Goal: Contribute content: Add original content to the website for others to see

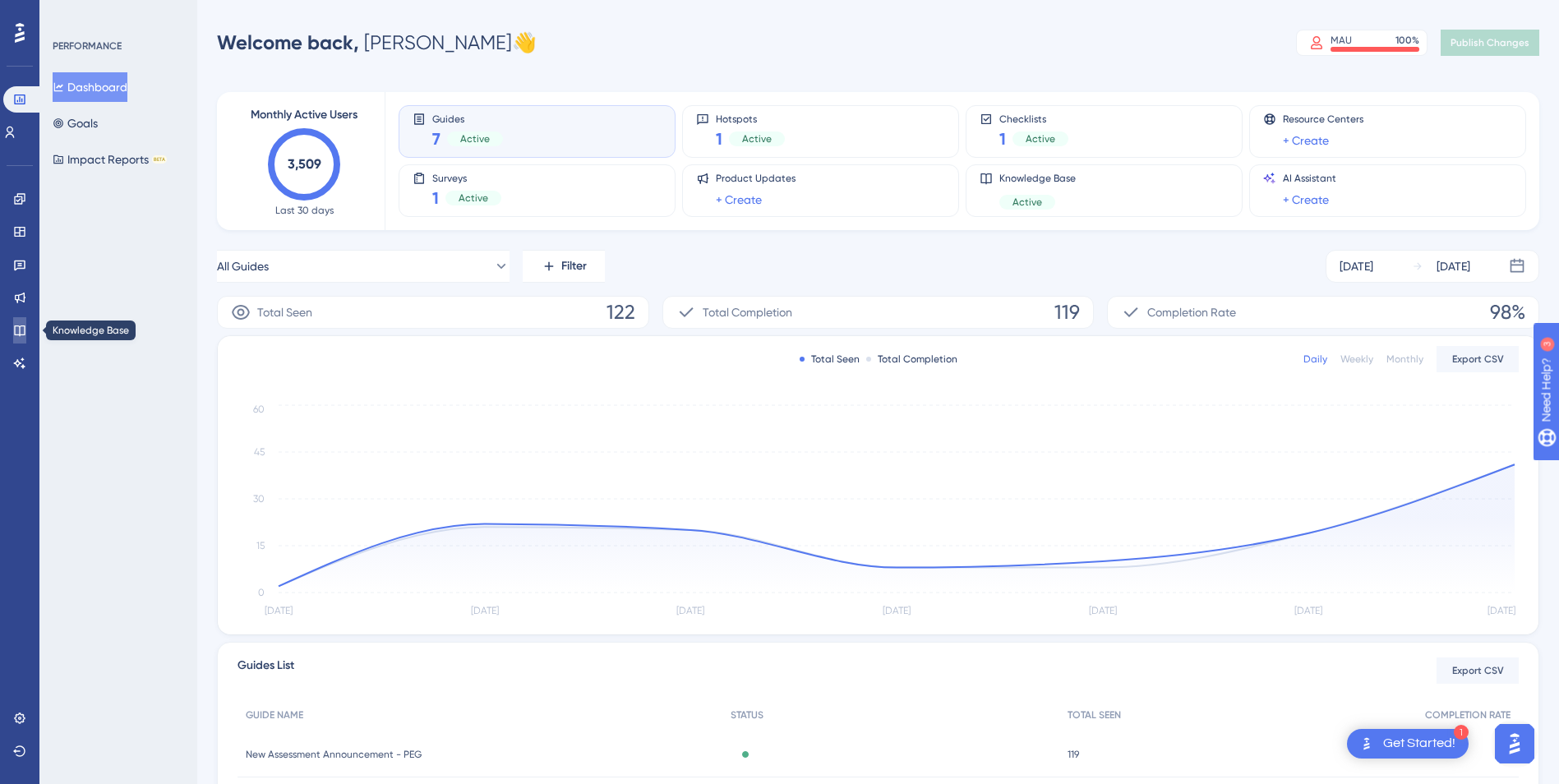
click at [16, 329] on icon at bounding box center [20, 330] width 13 height 13
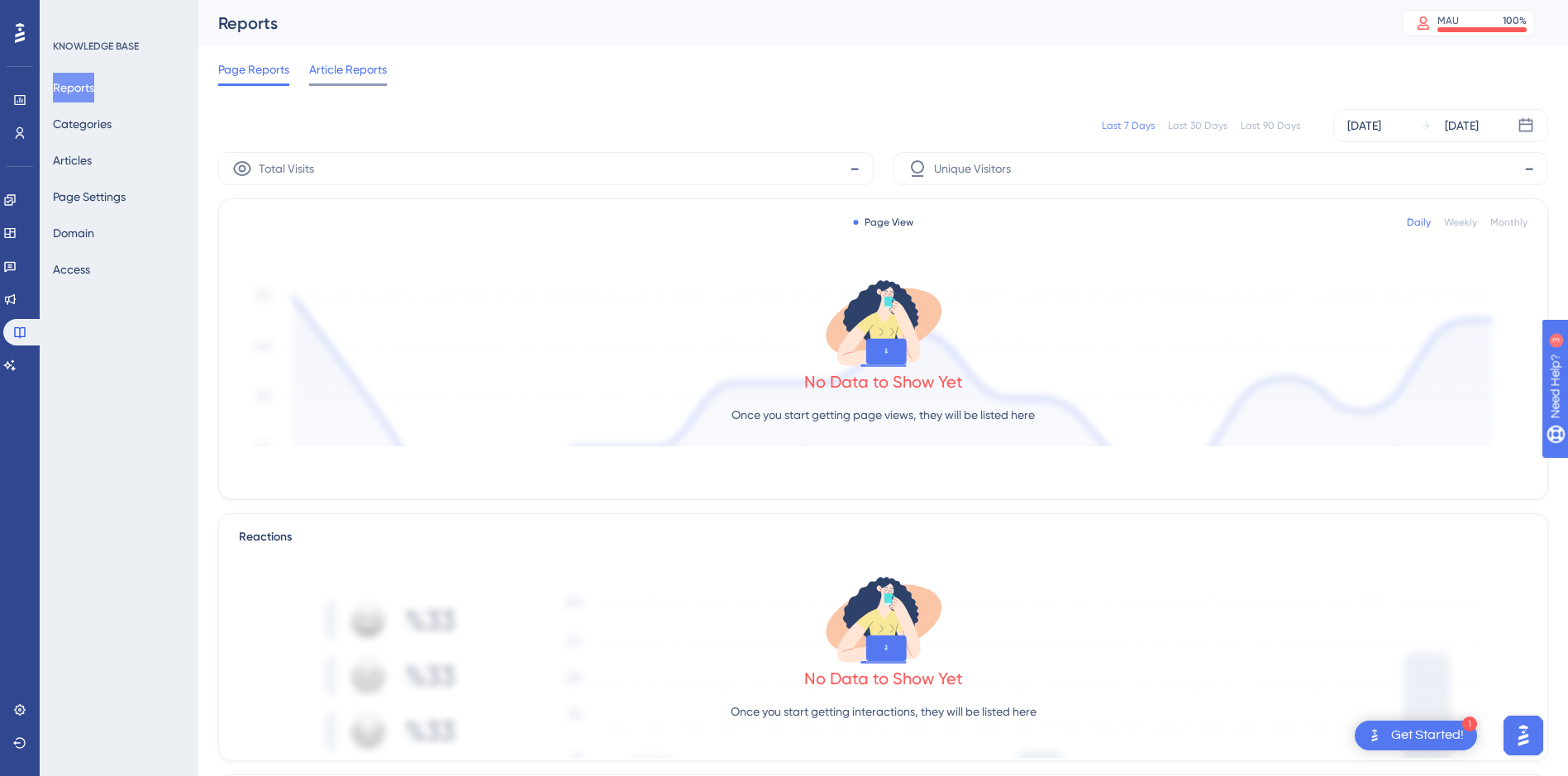
click at [319, 76] on span "Article Reports" at bounding box center [348, 68] width 78 height 19
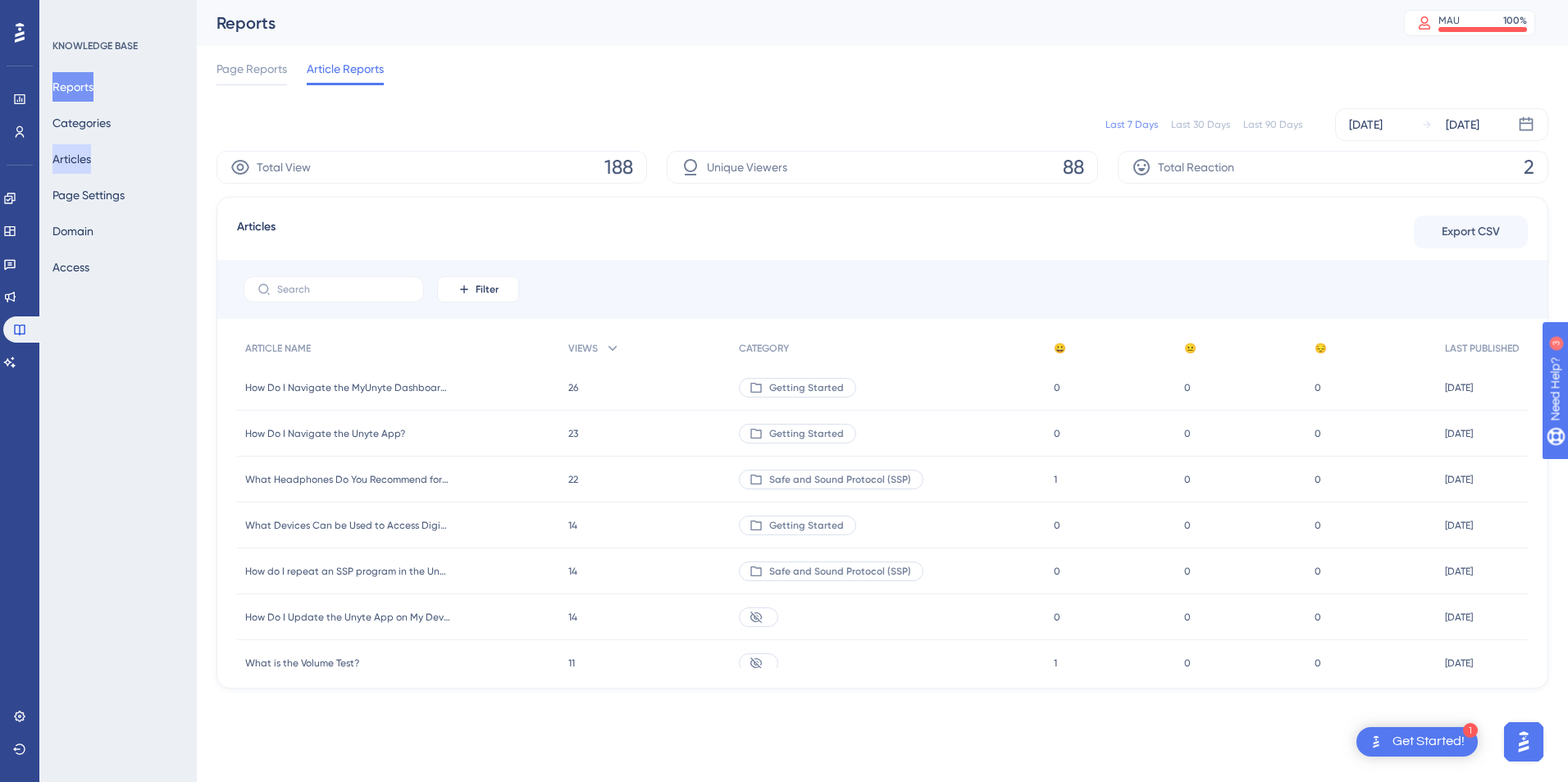
click at [87, 152] on button "Articles" at bounding box center [72, 158] width 39 height 29
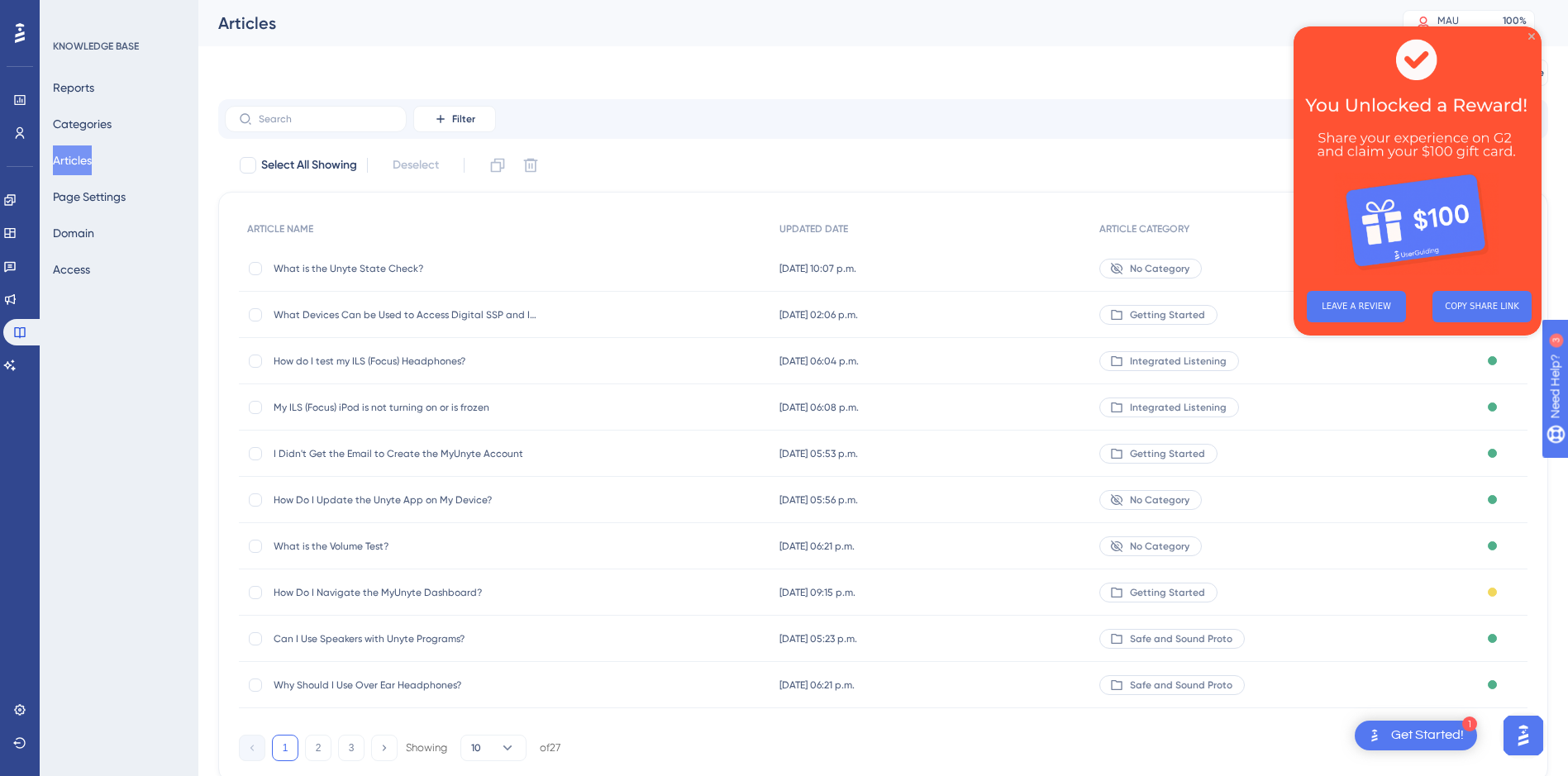
click at [1528, 37] on icon "Close Preview" at bounding box center [1532, 36] width 7 height 7
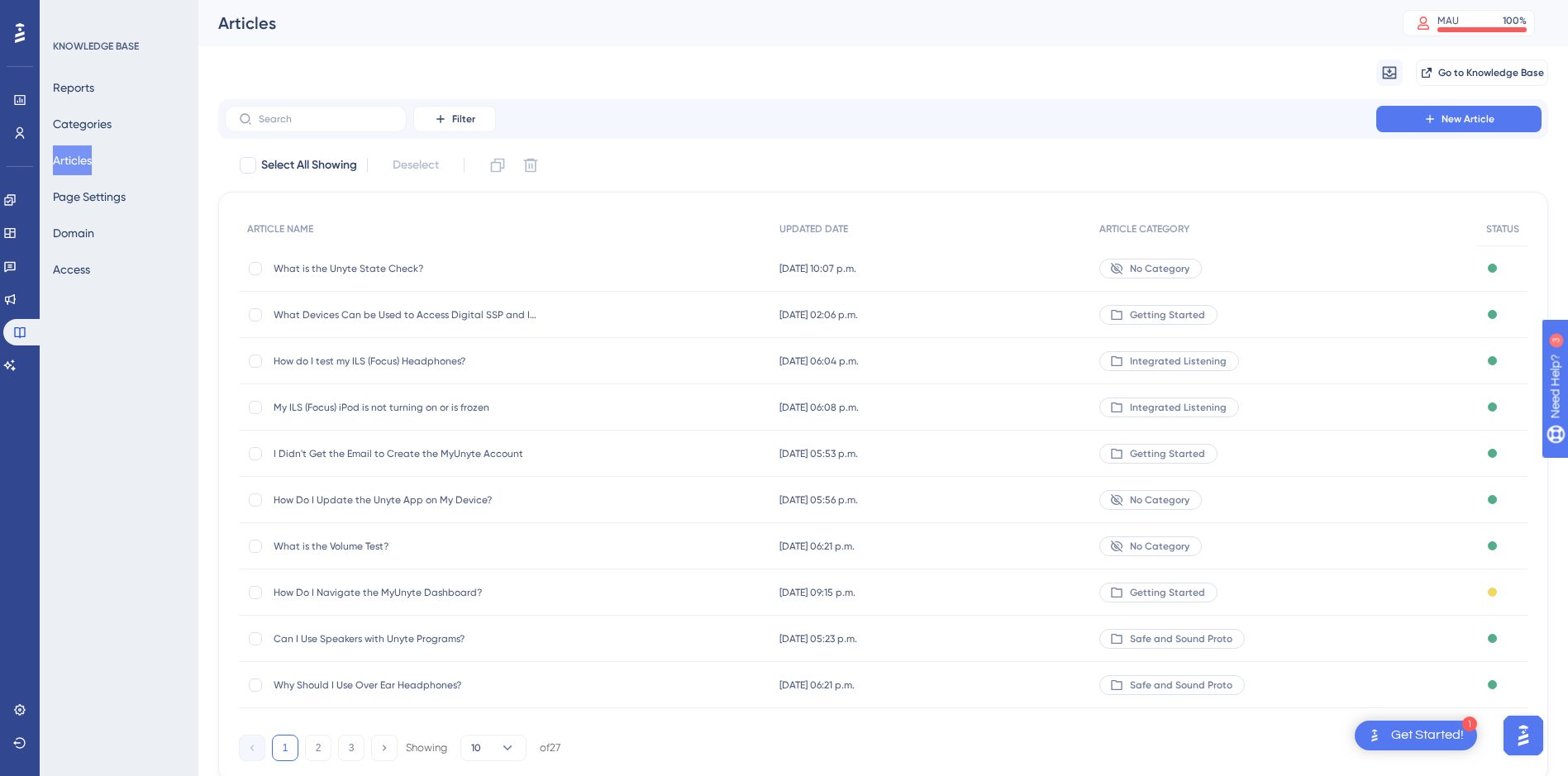
click at [574, 273] on div "What is the Unyte State Check? What is the Unyte State Check?" at bounding box center [505, 268] width 533 height 46
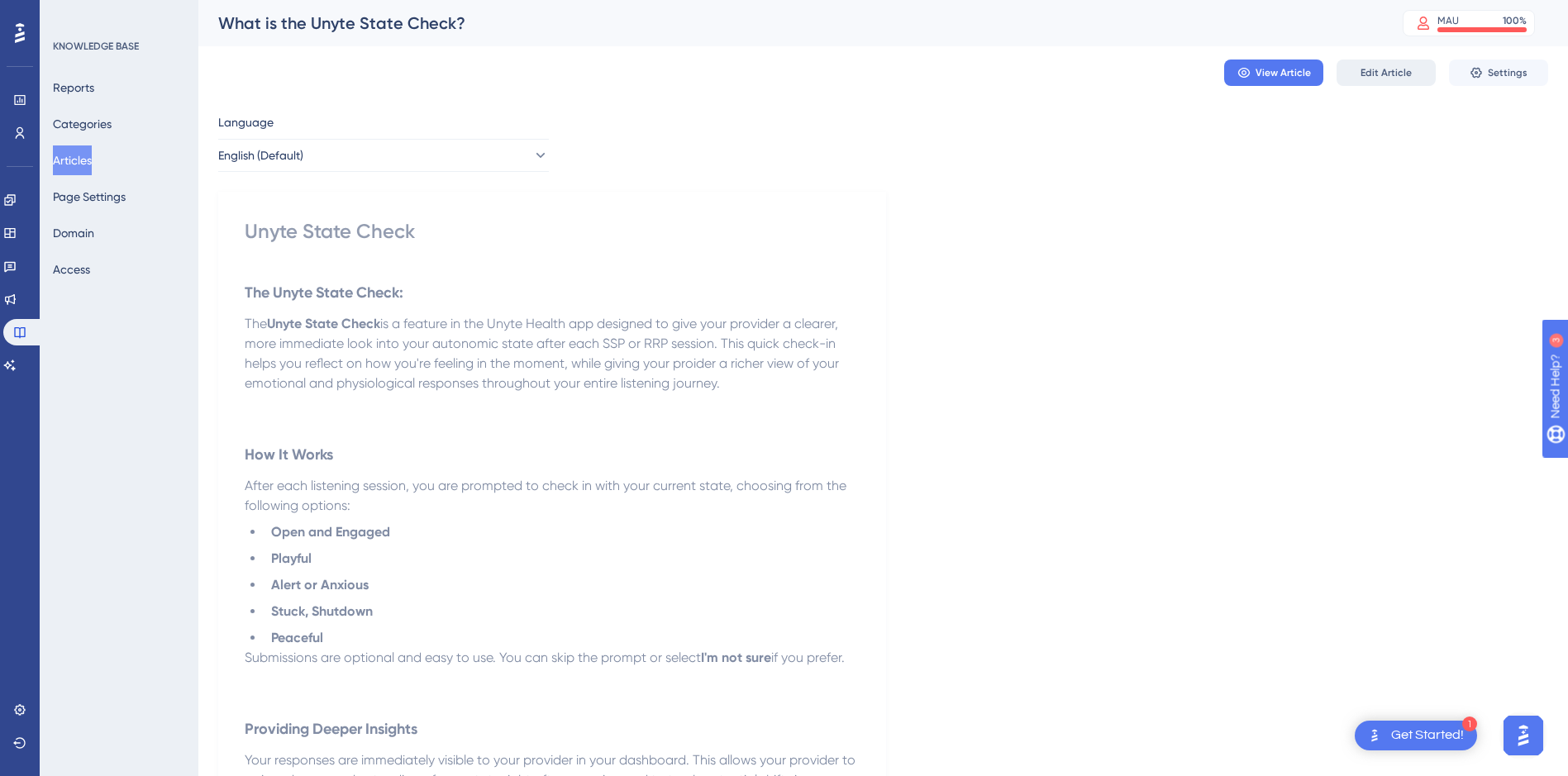
click at [1367, 68] on span "Edit Article" at bounding box center [1385, 73] width 52 height 14
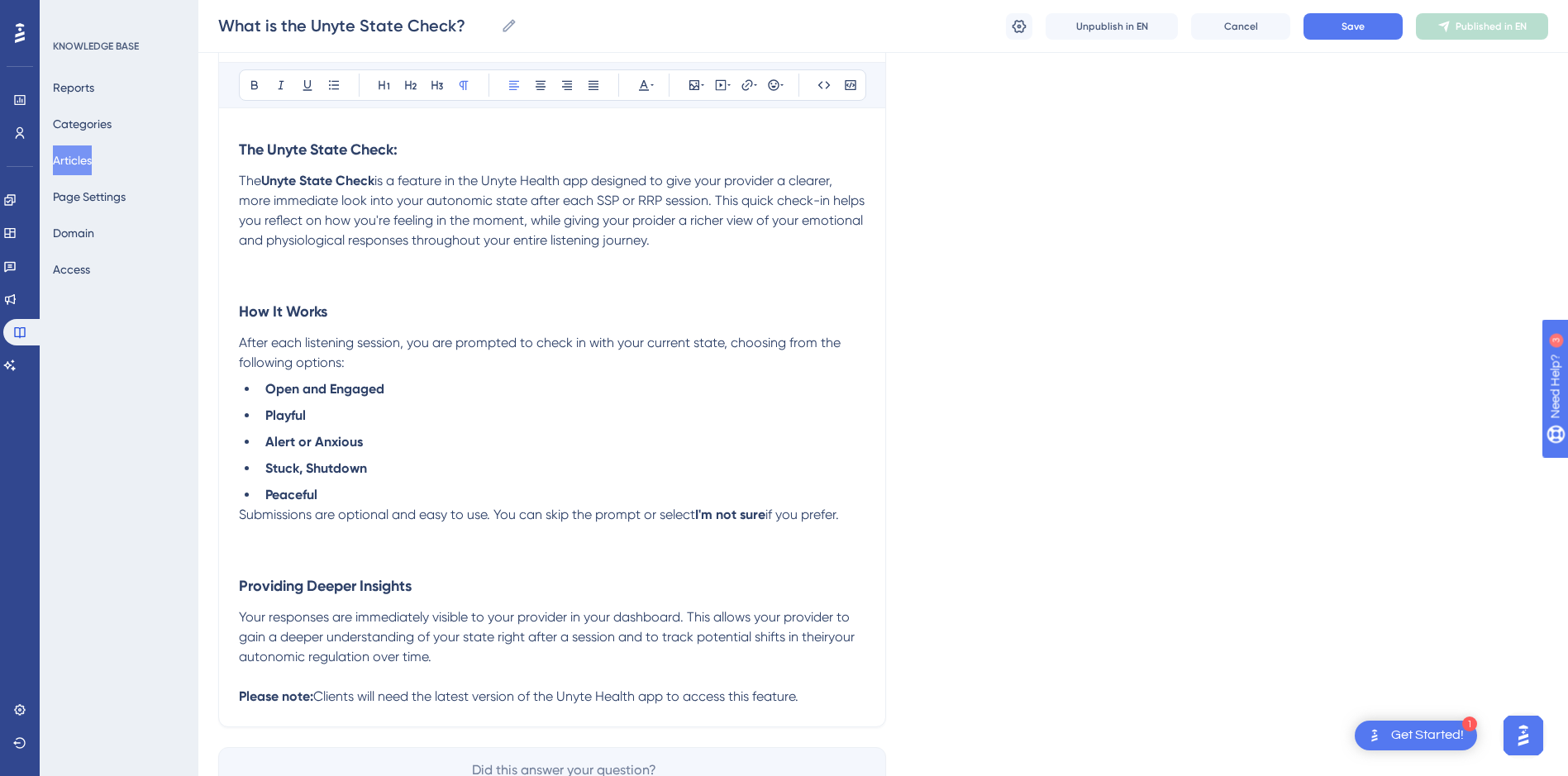
scroll to position [255, 0]
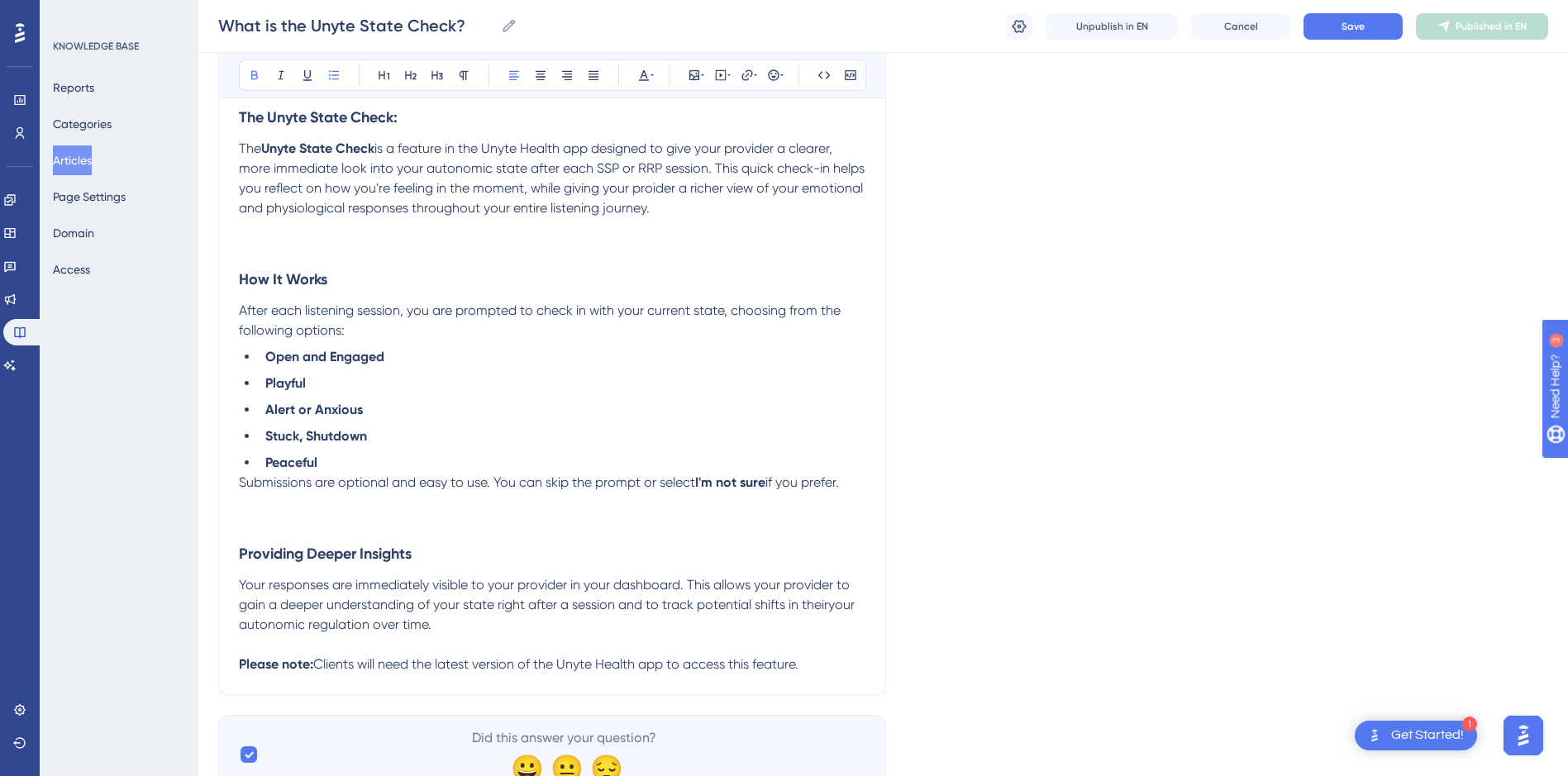
click at [440, 461] on li "Peaceful" at bounding box center [562, 462] width 607 height 19
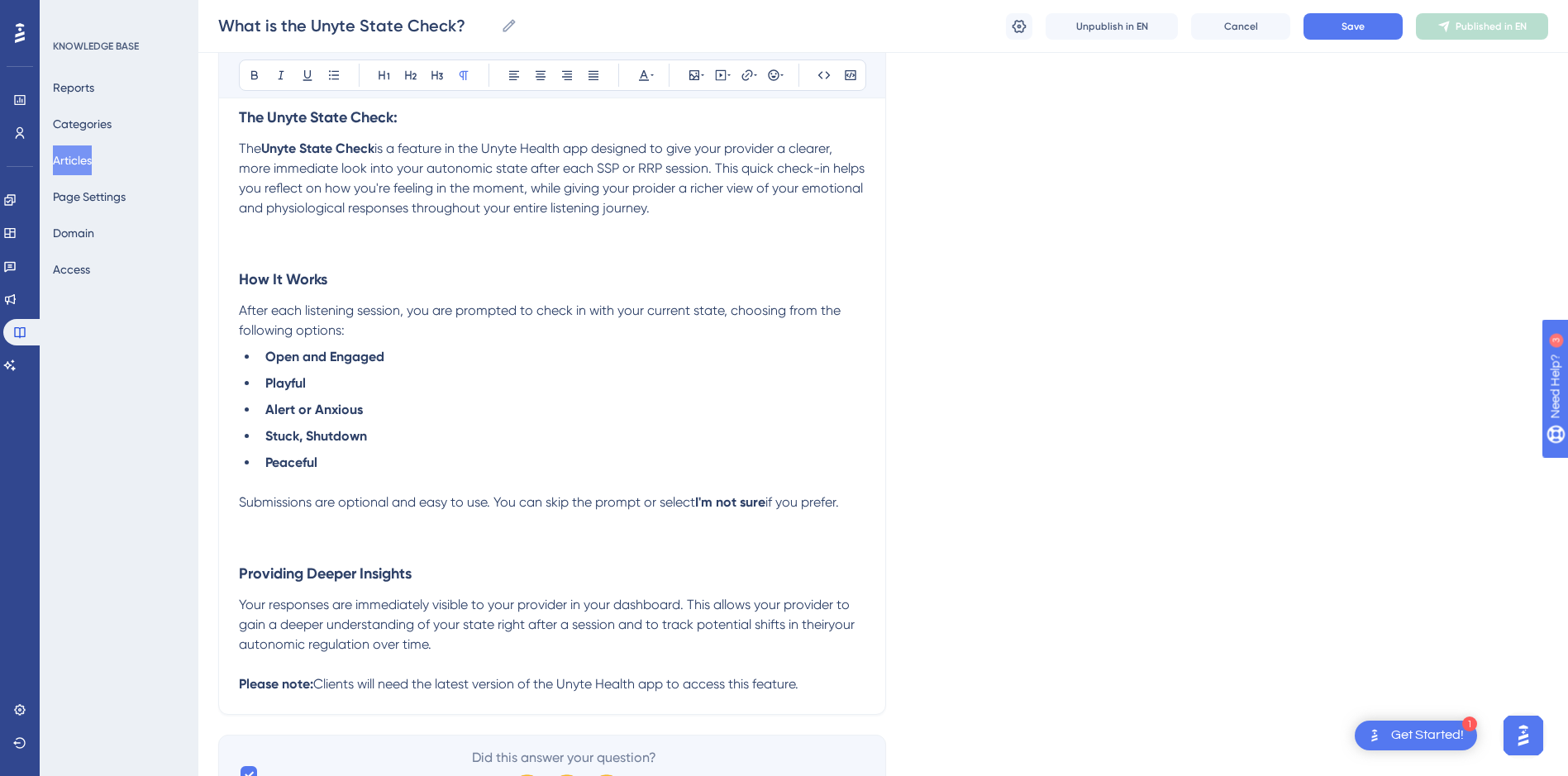
click at [342, 685] on span "Clients will need the latest version of the Unyte Health app to access this fea…" at bounding box center [556, 684] width 485 height 16
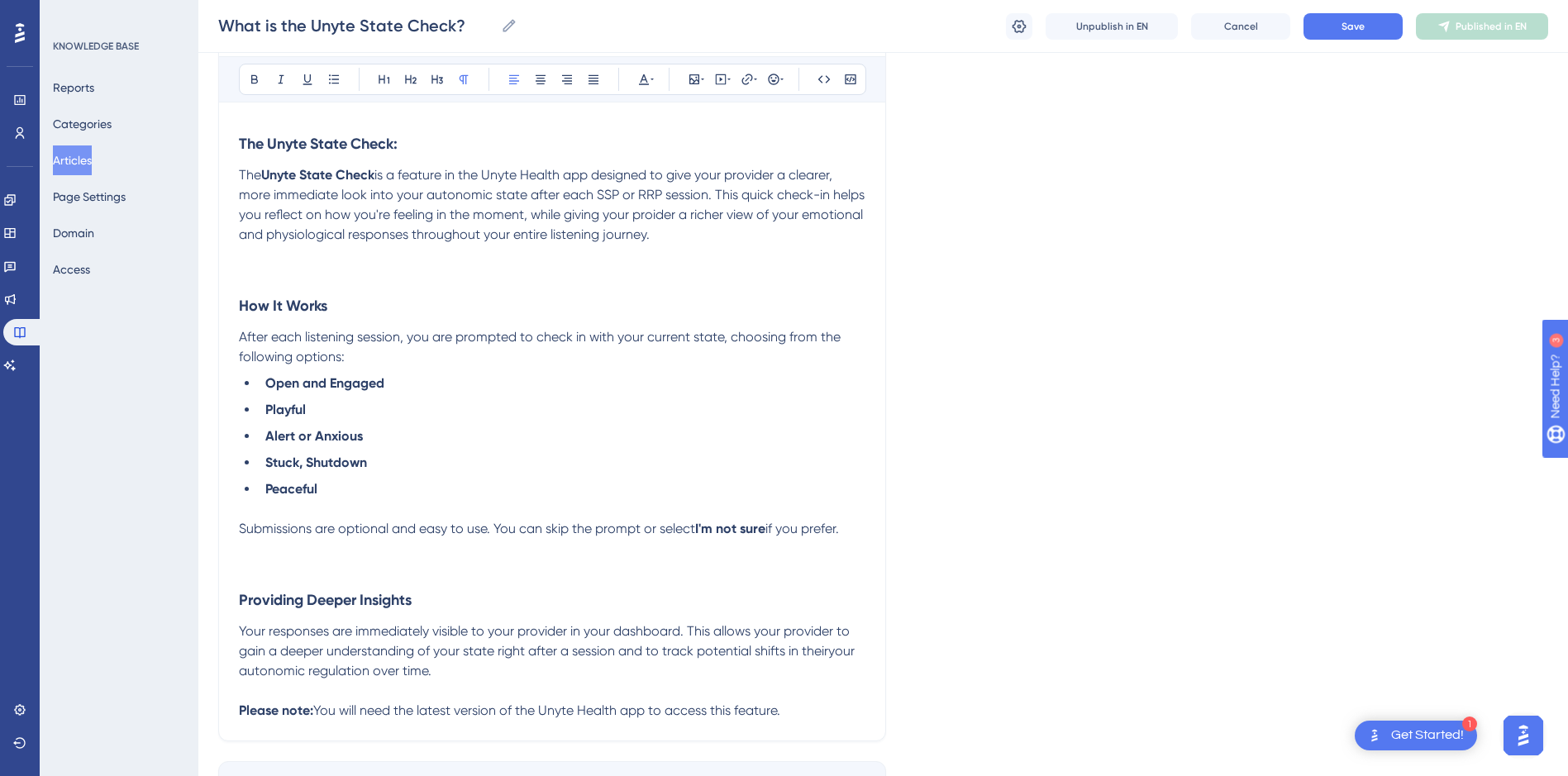
scroll to position [224, 0]
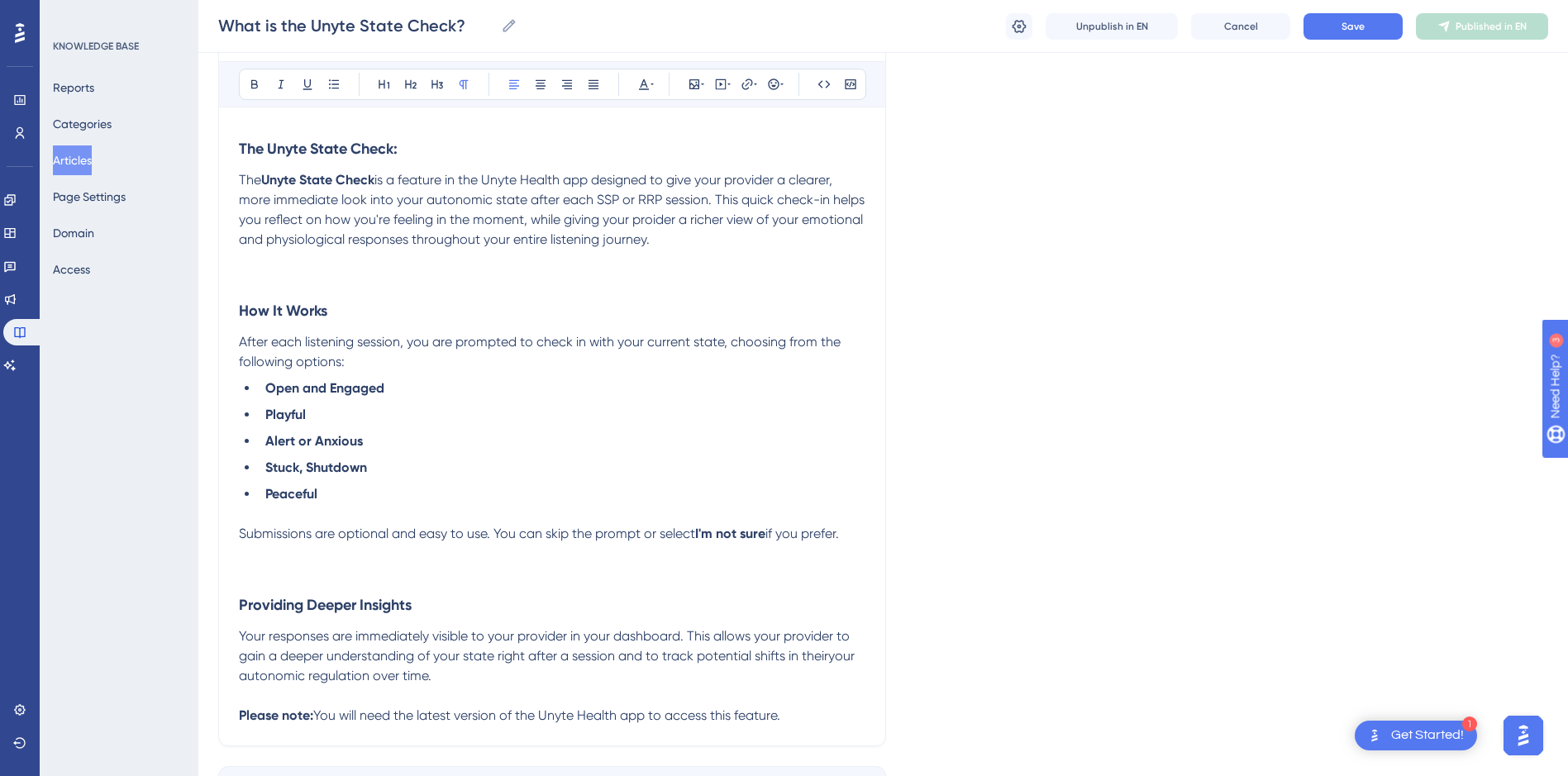
click at [344, 152] on strong "The Unyte State Check:" at bounding box center [319, 149] width 159 height 19
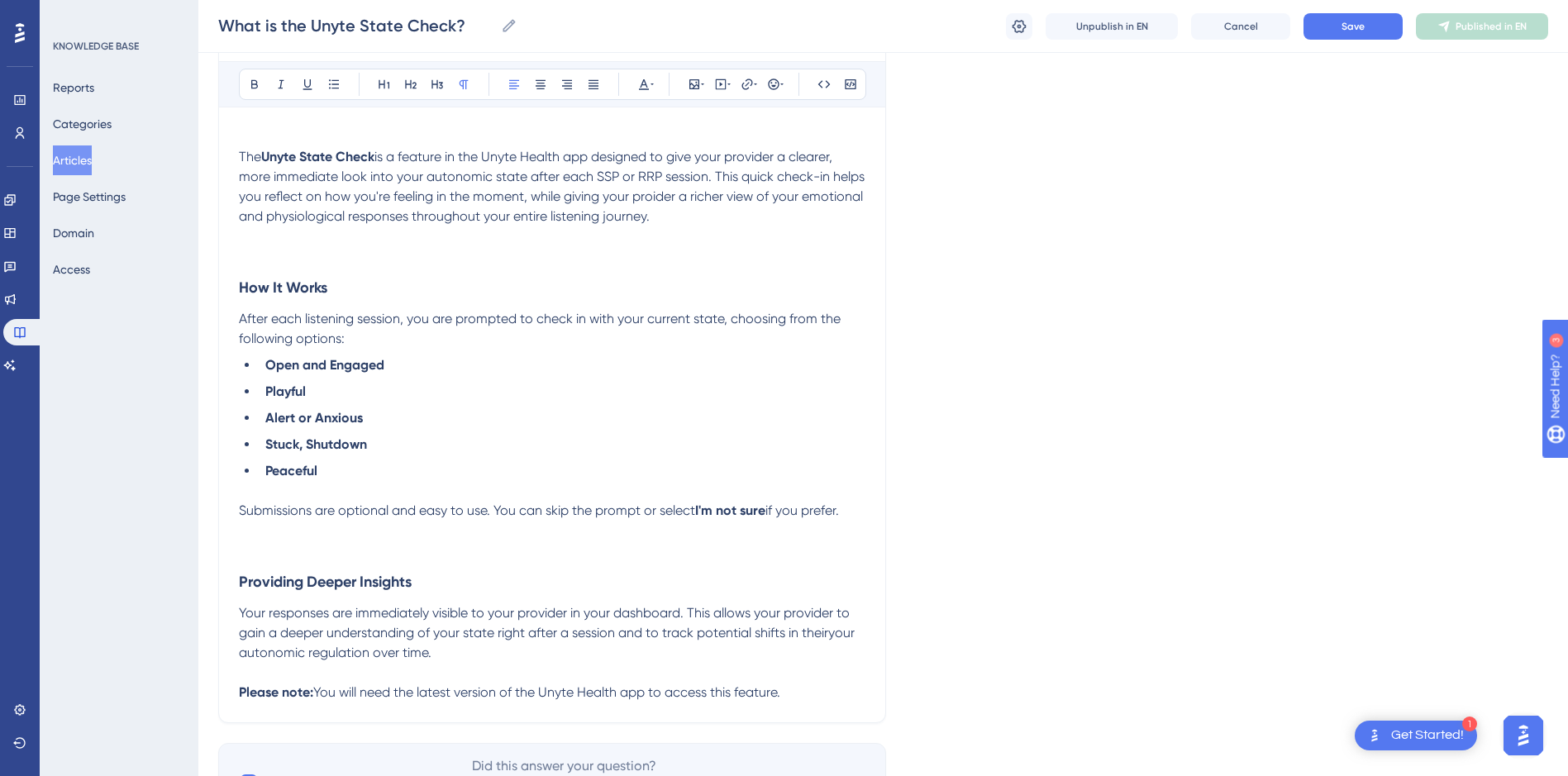
scroll to position [19, 0]
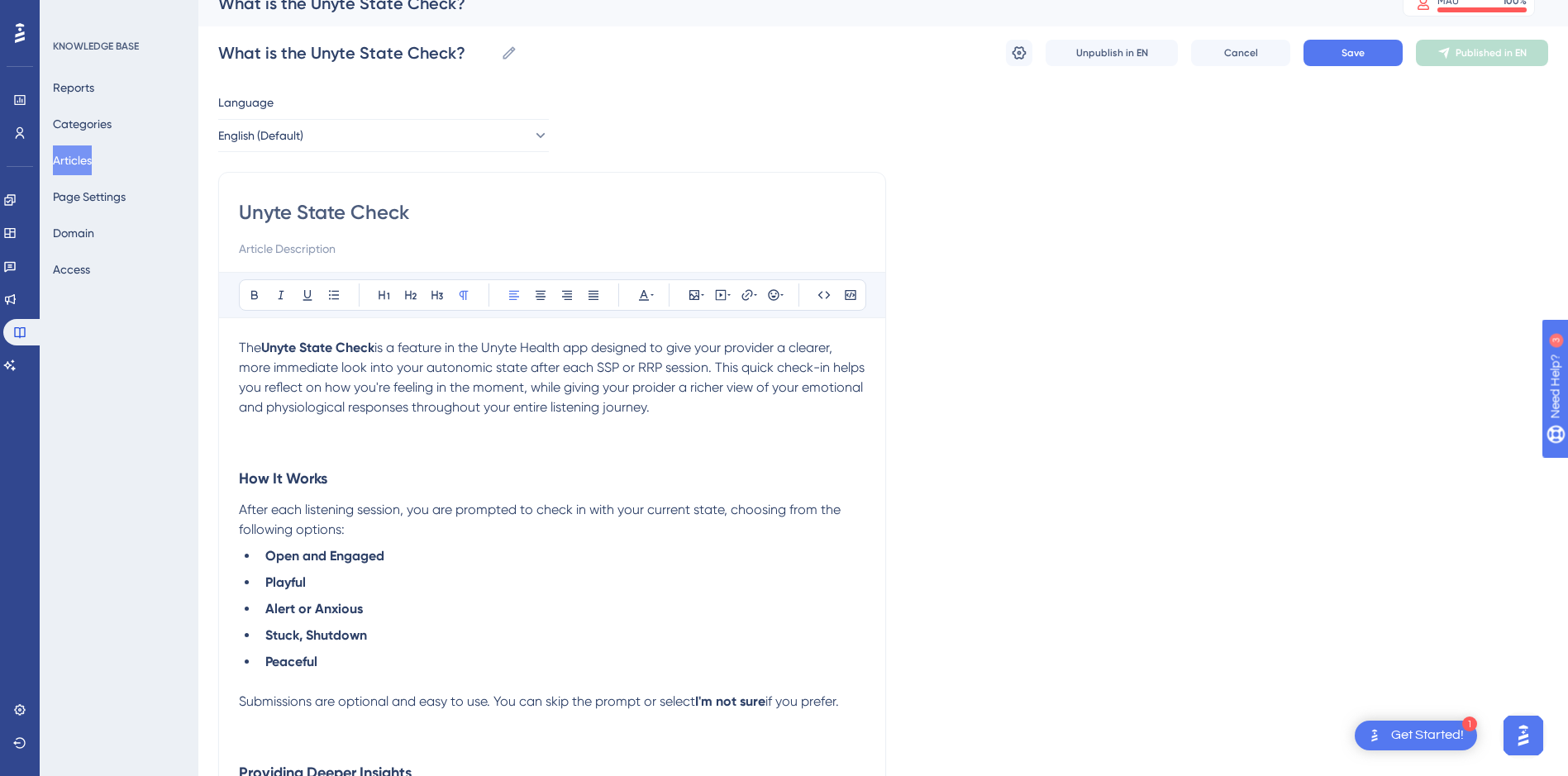
click at [650, 390] on span "is a feature in the Unyte Health app designed to give your provider a clearer, …" at bounding box center [554, 377] width 629 height 75
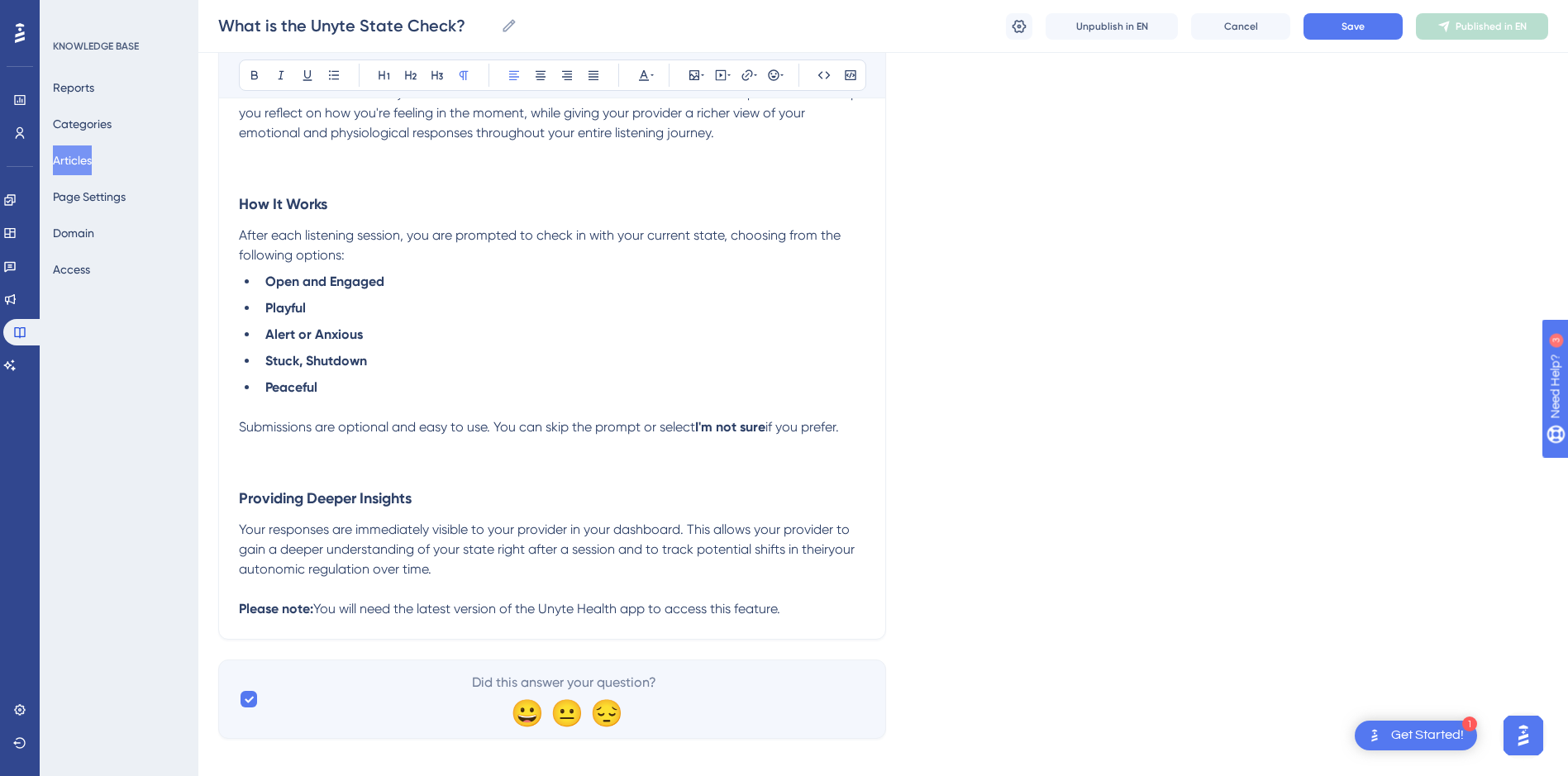
scroll to position [303, 0]
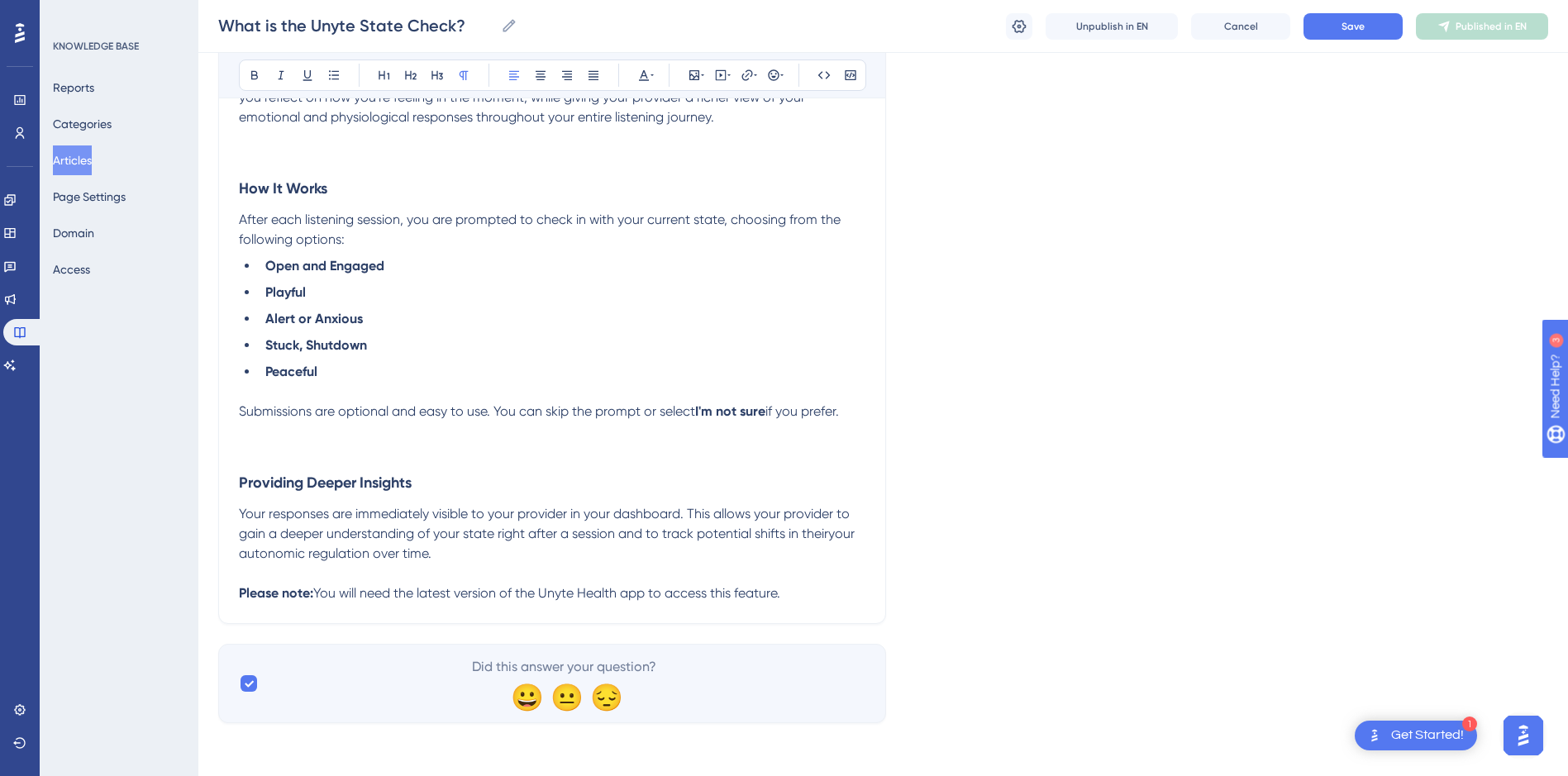
click at [601, 510] on span "Your responses are immediately visible to your provider in your dashboard. This…" at bounding box center [549, 533] width 619 height 56
click at [823, 531] on span "Your responses are immediately visible to your provider in their dashboard. Thi…" at bounding box center [549, 533] width 619 height 56
click at [830, 536] on span "Your responses are immediately visible to your provider in their dashboard. Thi…" at bounding box center [549, 533] width 619 height 56
click at [811, 596] on p "Please note: You will need the latest version of the Unyte Health app to access…" at bounding box center [552, 593] width 626 height 19
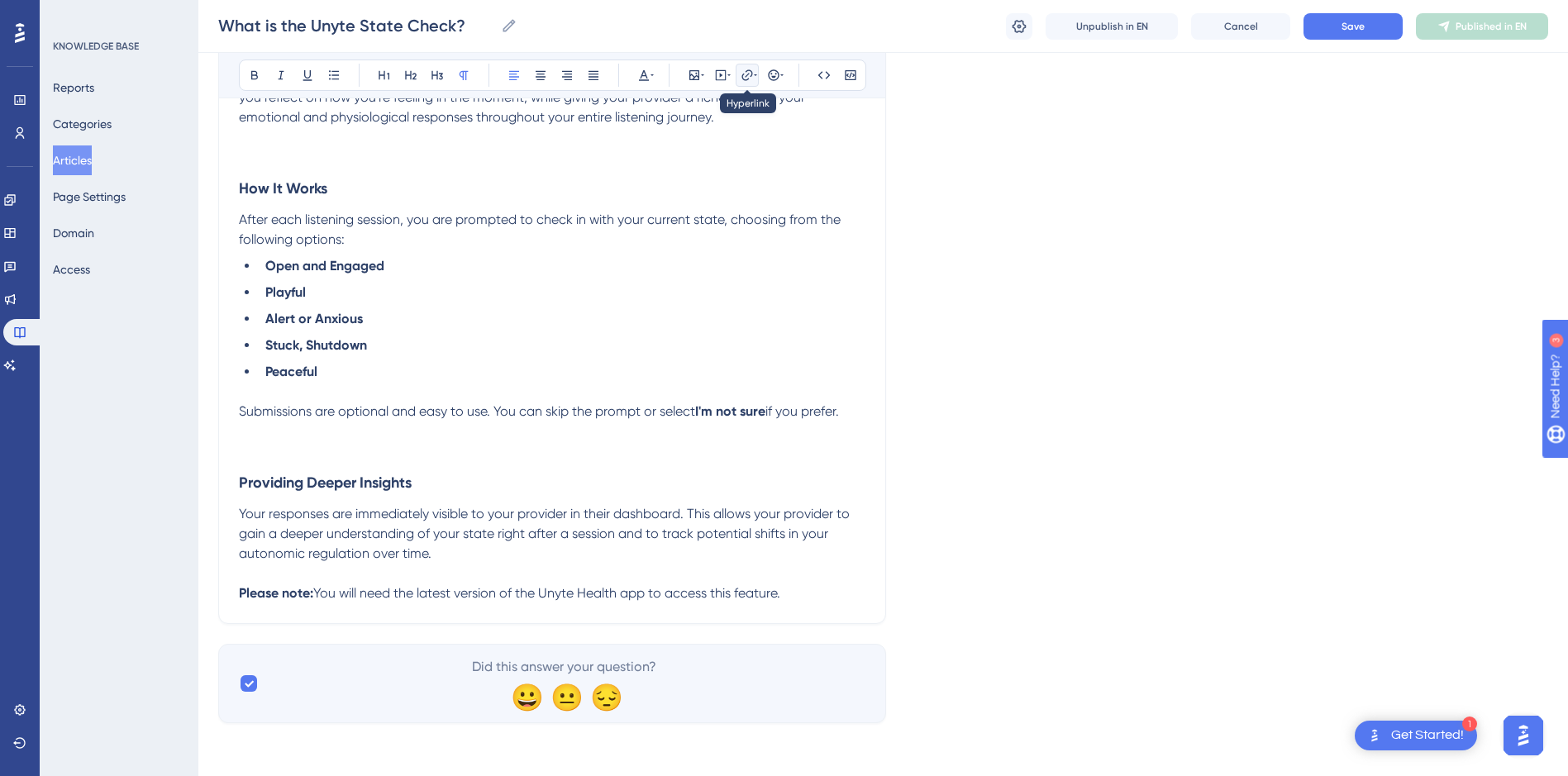
click at [750, 67] on button at bounding box center [746, 74] width 23 height 23
click at [797, 628] on div "Language English (Default) Unyte State Check Bold Italic Underline Bullet Point…" at bounding box center [882, 262] width 1330 height 921
click at [797, 594] on p "Please note: You will need the latest version of the Unyte Health app to access…" at bounding box center [552, 593] width 626 height 19
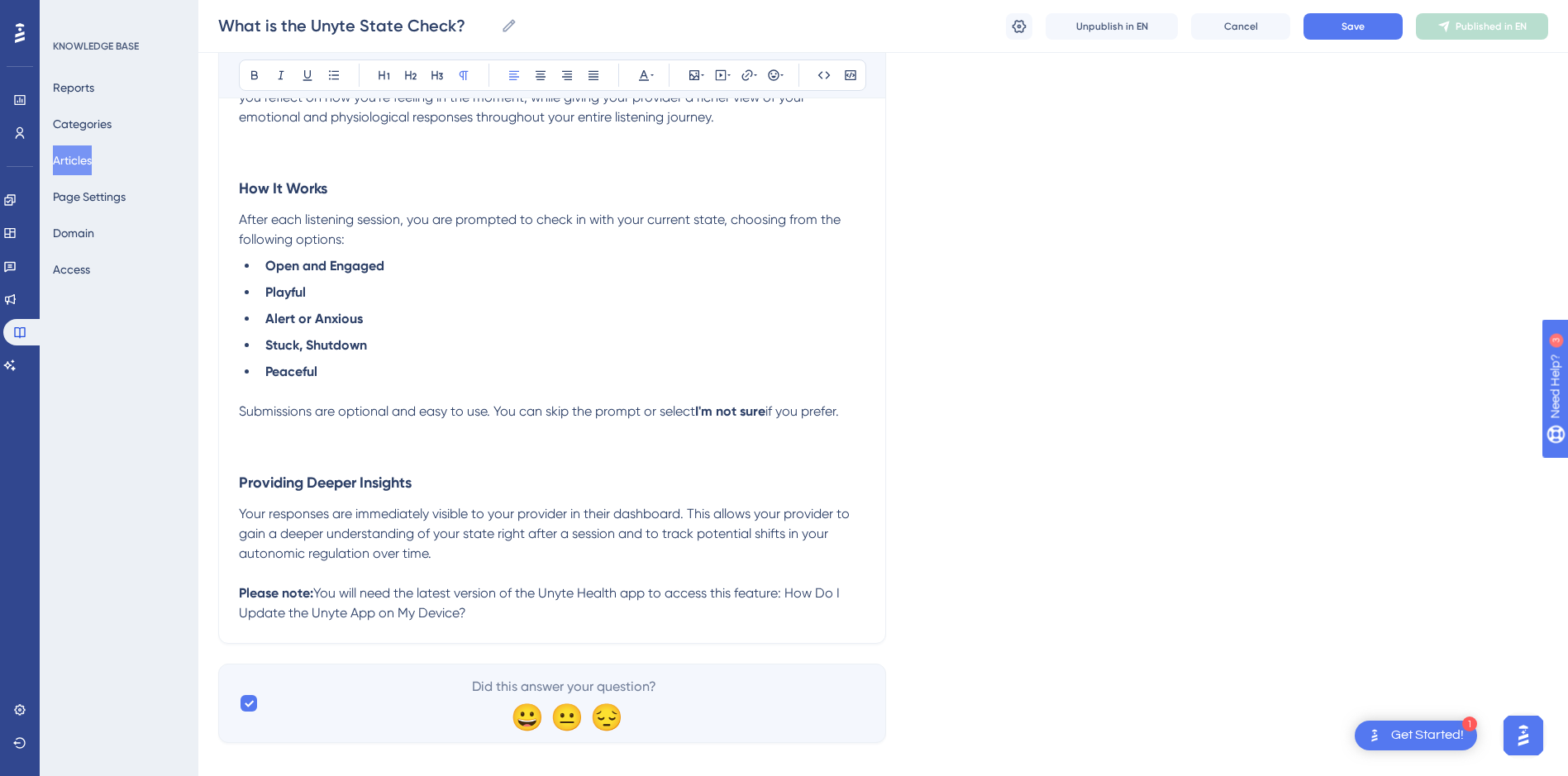
drag, startPoint x: 485, startPoint y: 615, endPoint x: 792, endPoint y: 600, distance: 307.4
click at [793, 600] on p "Please note: You will need the latest version of the Unyte Health app to access…" at bounding box center [552, 603] width 626 height 40
click at [755, 73] on icon at bounding box center [756, 75] width 3 height 14
type input "https://[URL][DOMAIN_NAME]"
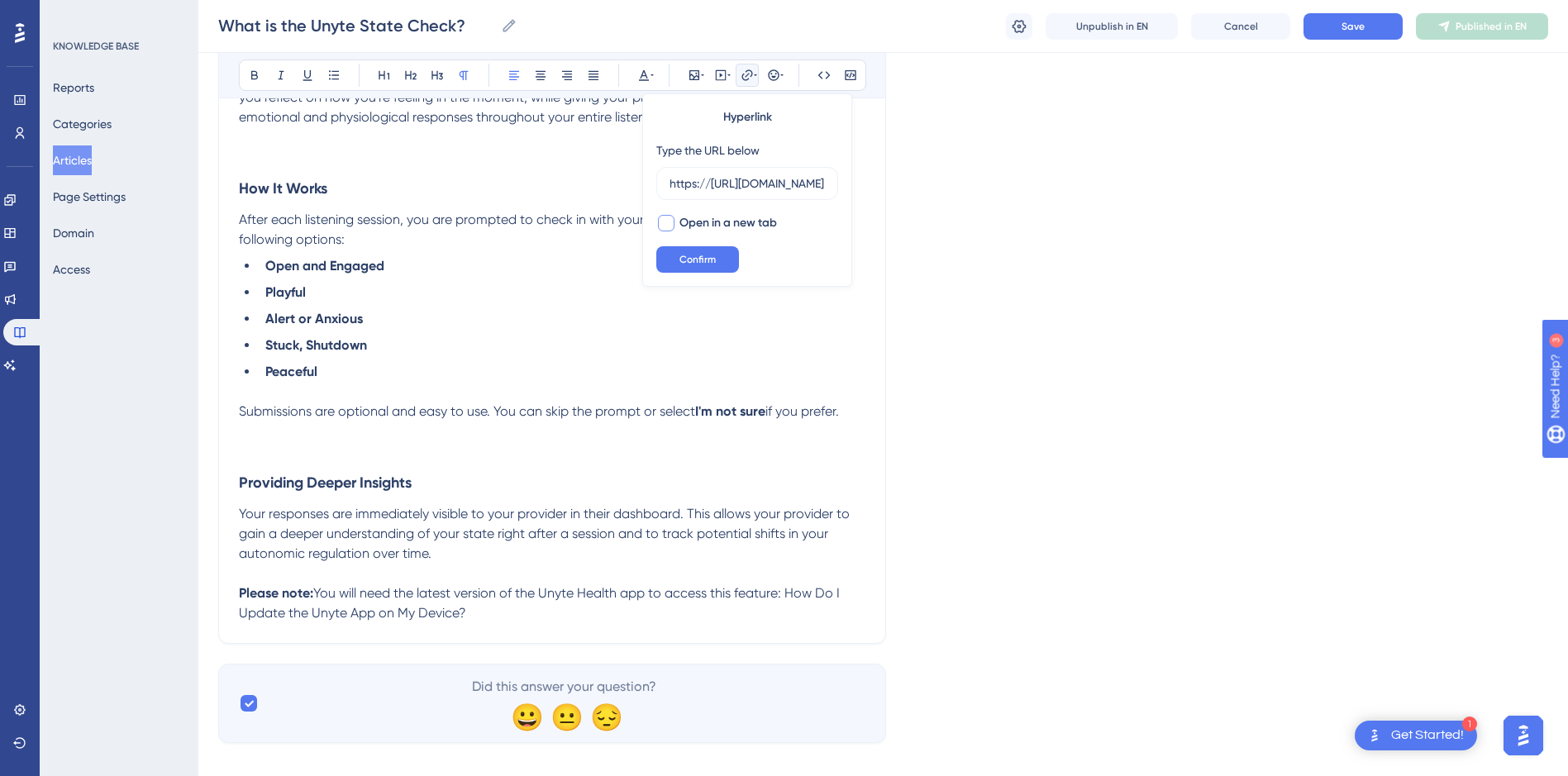
click at [695, 218] on span "Open in a new tab" at bounding box center [728, 222] width 97 height 19
checkbox input "true"
click at [709, 265] on span "Confirm" at bounding box center [697, 260] width 36 height 14
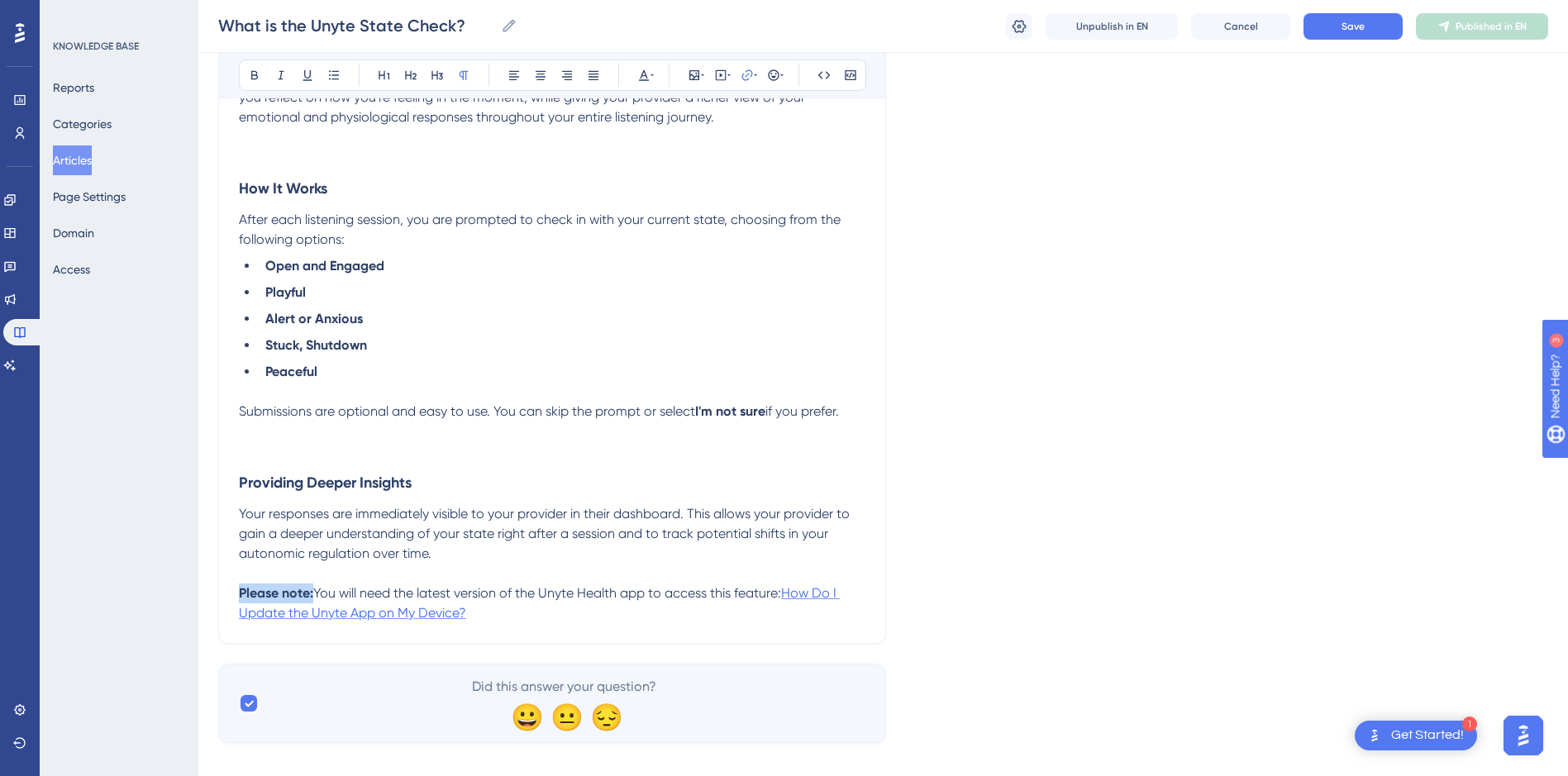
click at [816, 590] on span "How Do I Update the Unyte App on My Device?" at bounding box center [539, 603] width 601 height 36
click at [816, 589] on span "How Do I Update the Unyte App on My Device?" at bounding box center [539, 603] width 601 height 36
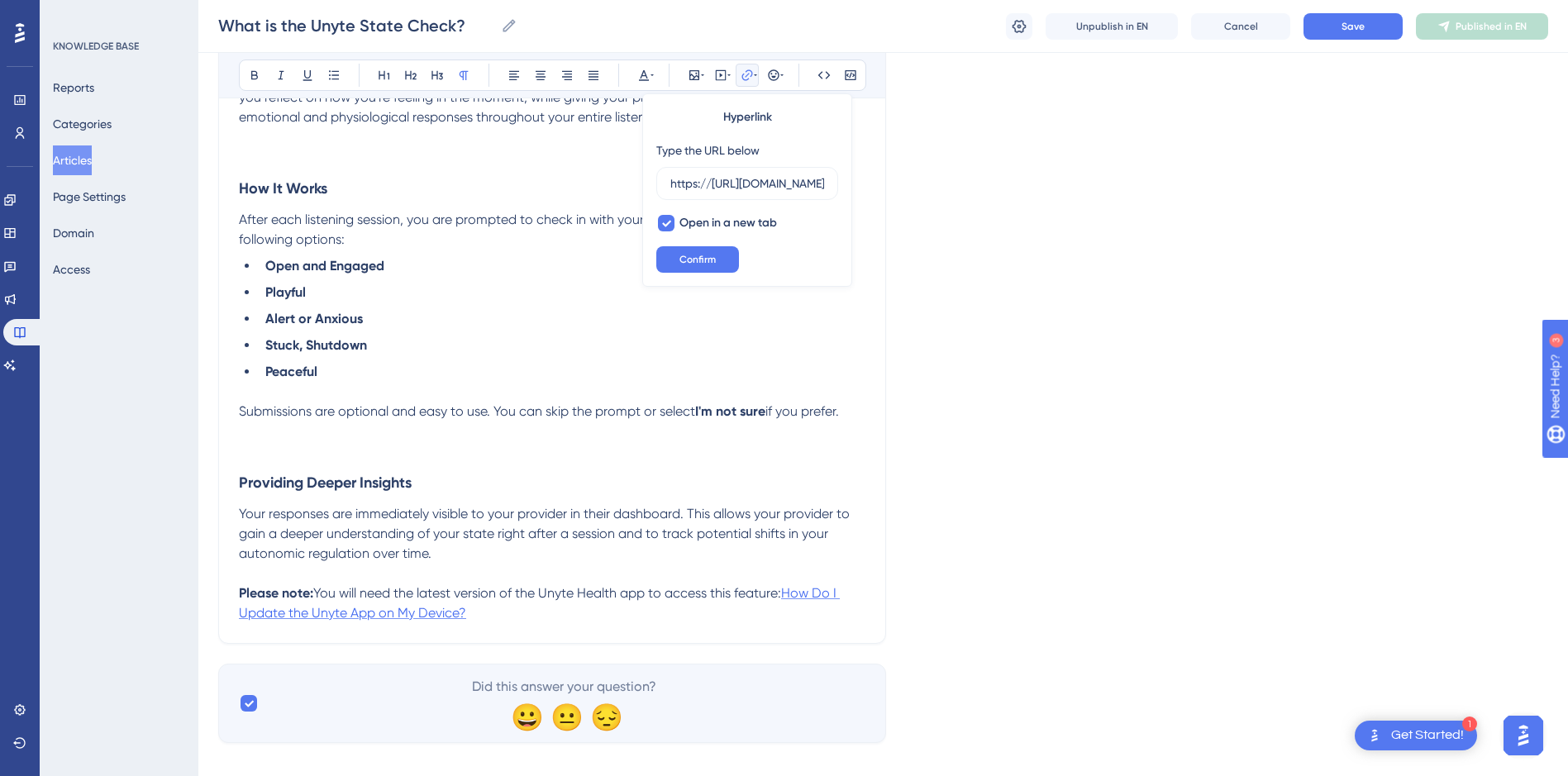
scroll to position [0, 426]
click at [818, 549] on p "Your responses are immediately visible to your provider in their dashboard. Thi…" at bounding box center [552, 533] width 626 height 59
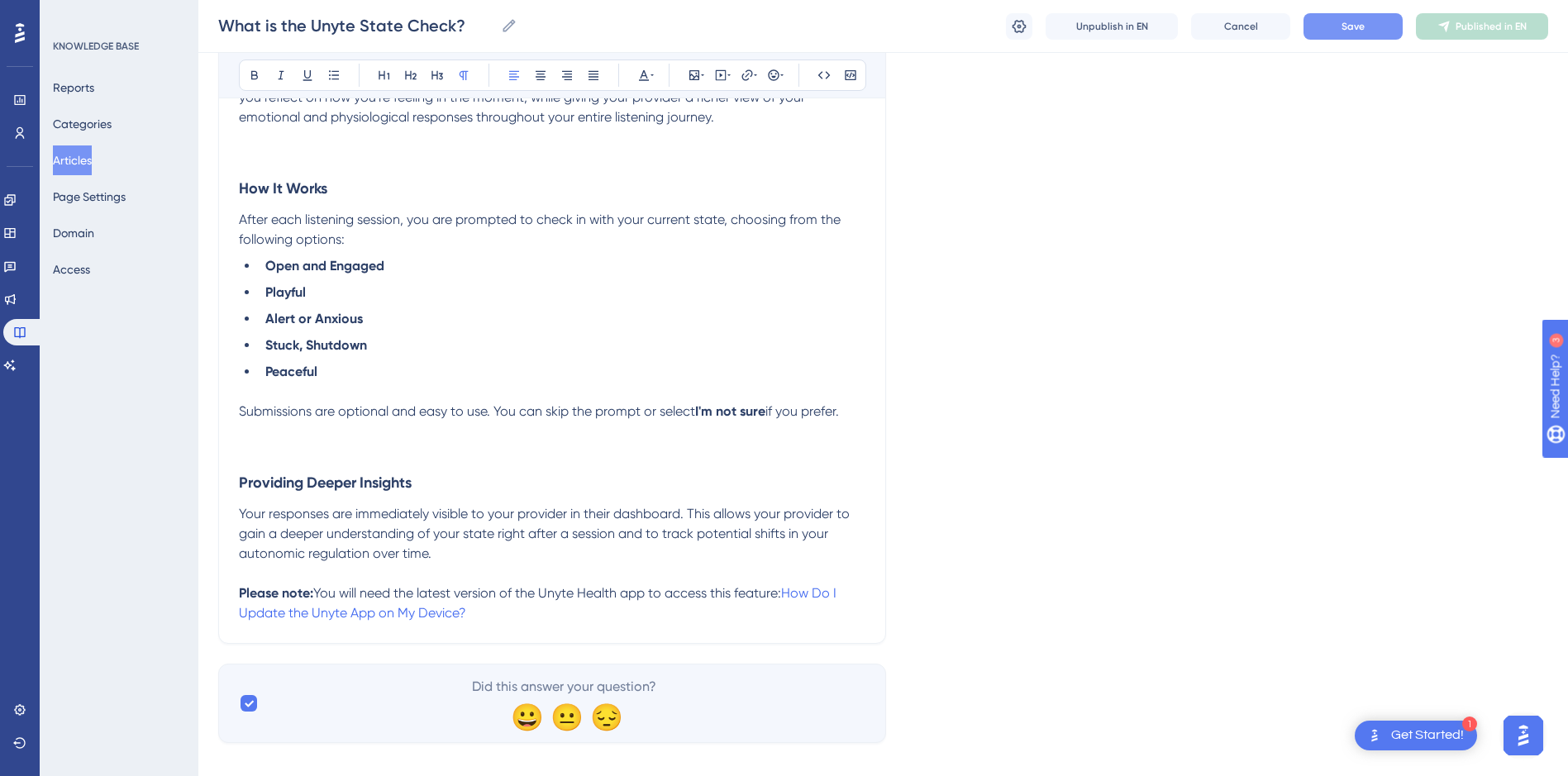
click at [1326, 25] on button "Save" at bounding box center [1352, 26] width 99 height 26
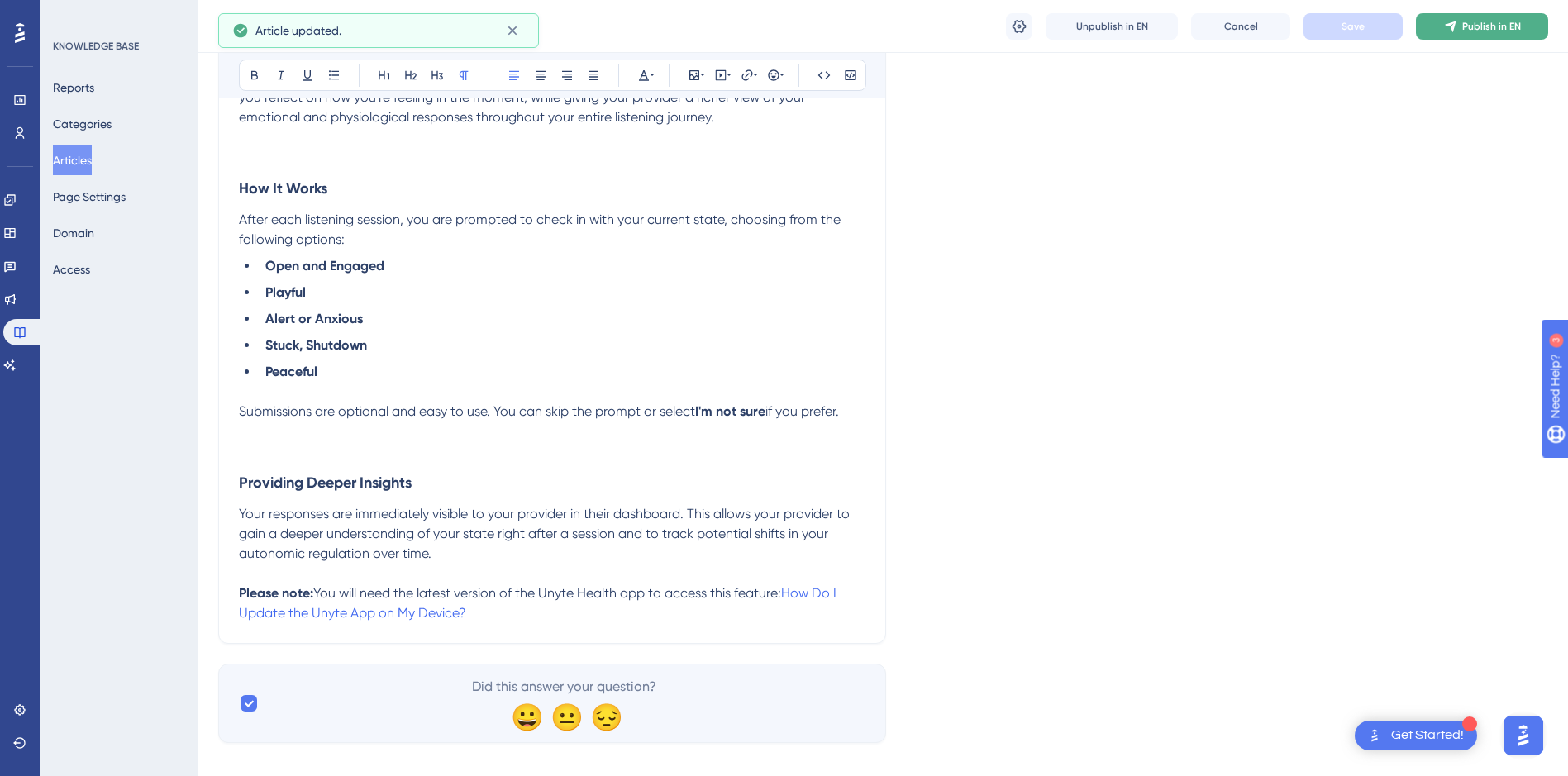
click at [1460, 29] on button "Publish in EN" at bounding box center [1482, 26] width 132 height 26
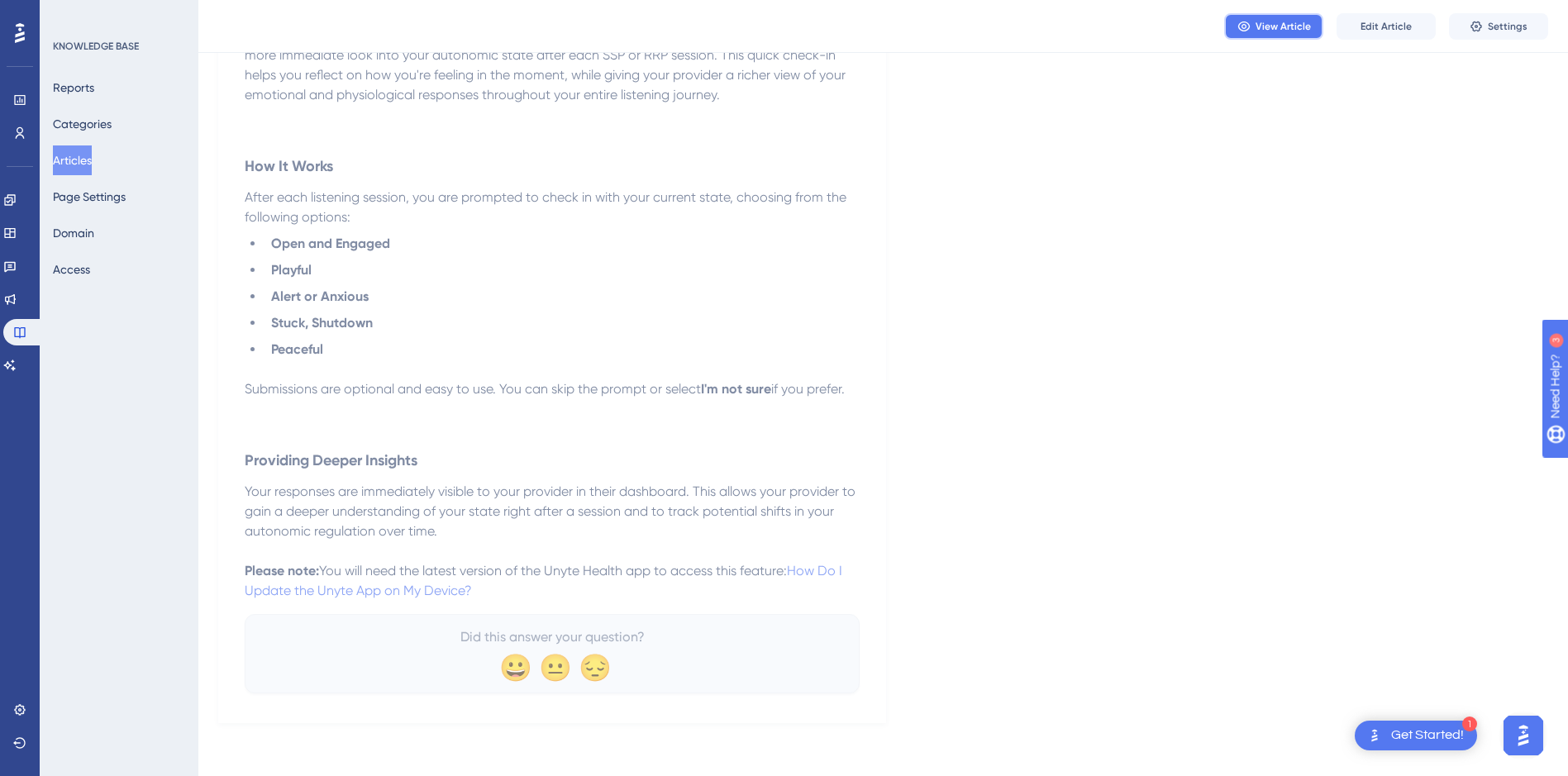
click at [1285, 25] on span "View Article" at bounding box center [1283, 26] width 56 height 14
click at [1383, 19] on span "Edit Article" at bounding box center [1385, 26] width 52 height 14
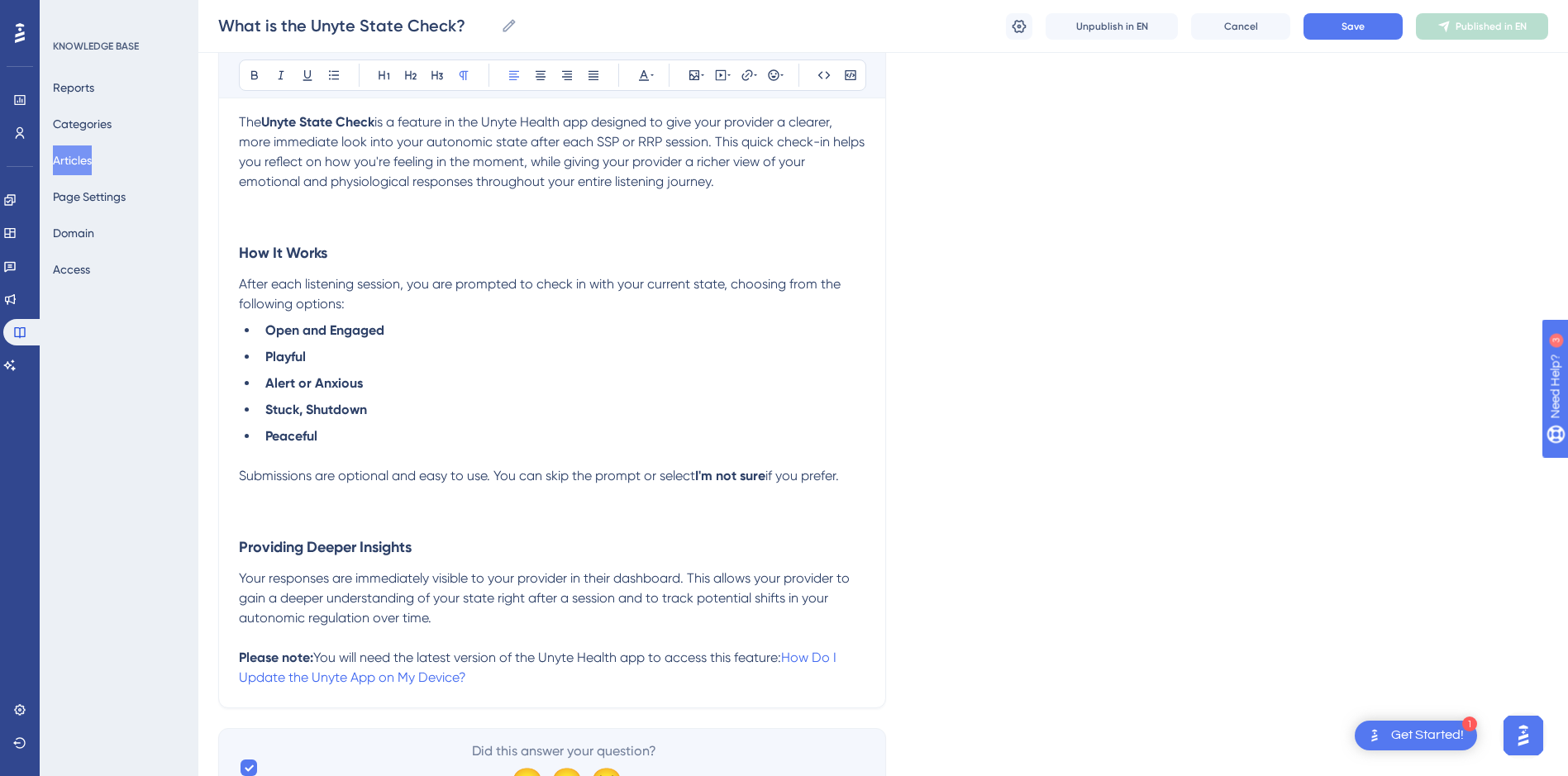
click at [500, 669] on p "Please note: You will need the latest version of the Unyte Health app to access…" at bounding box center [552, 668] width 626 height 40
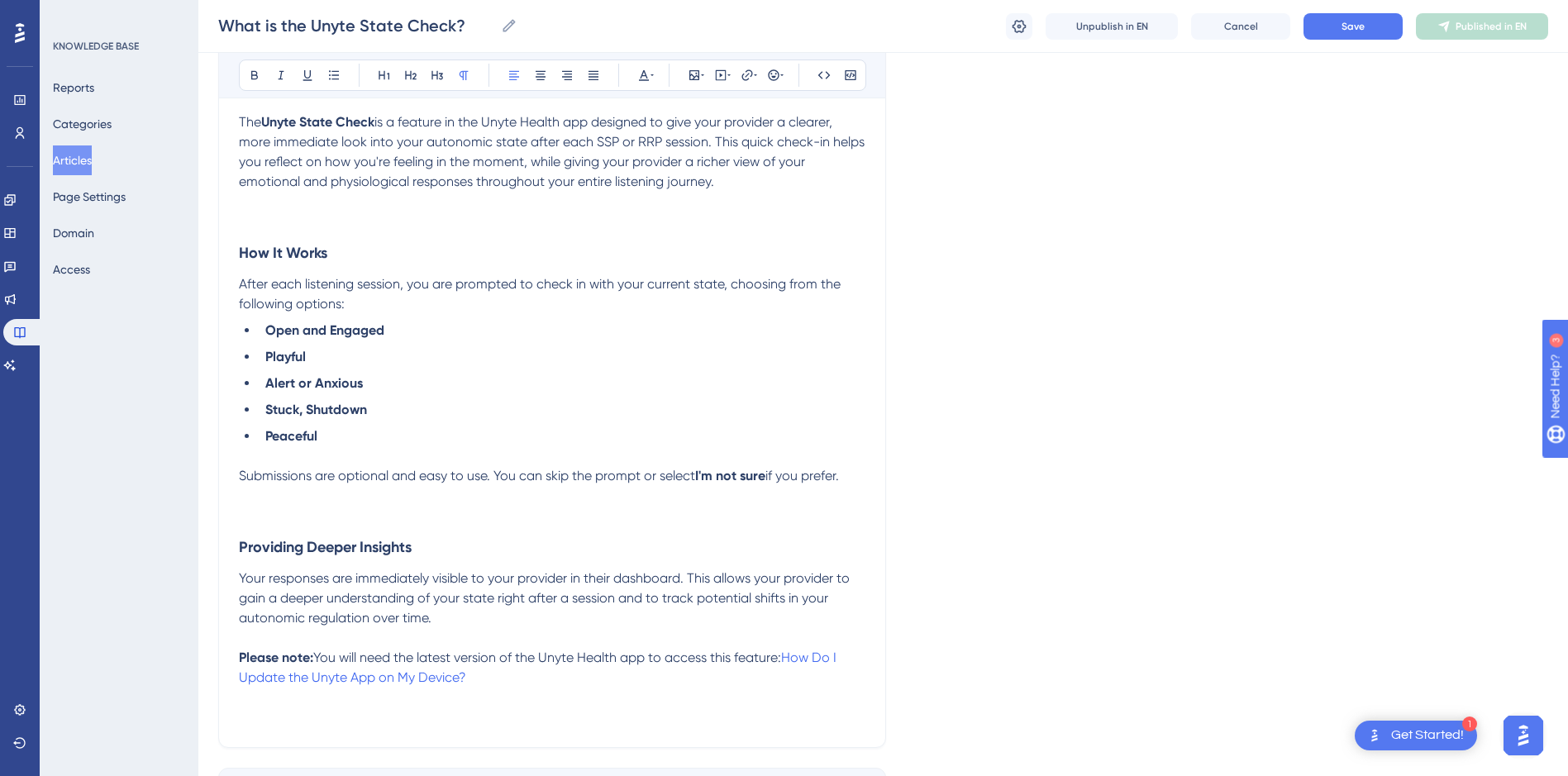
click at [325, 730] on div "Unyte State Check Bold Italic Underline Bullet Point Heading 1 Heading 2 Headin…" at bounding box center [552, 347] width 668 height 801
click at [297, 719] on p at bounding box center [552, 717] width 626 height 19
click at [689, 74] on icon at bounding box center [695, 75] width 14 height 14
click at [691, 153] on span "Upload Image" at bounding box center [703, 154] width 67 height 14
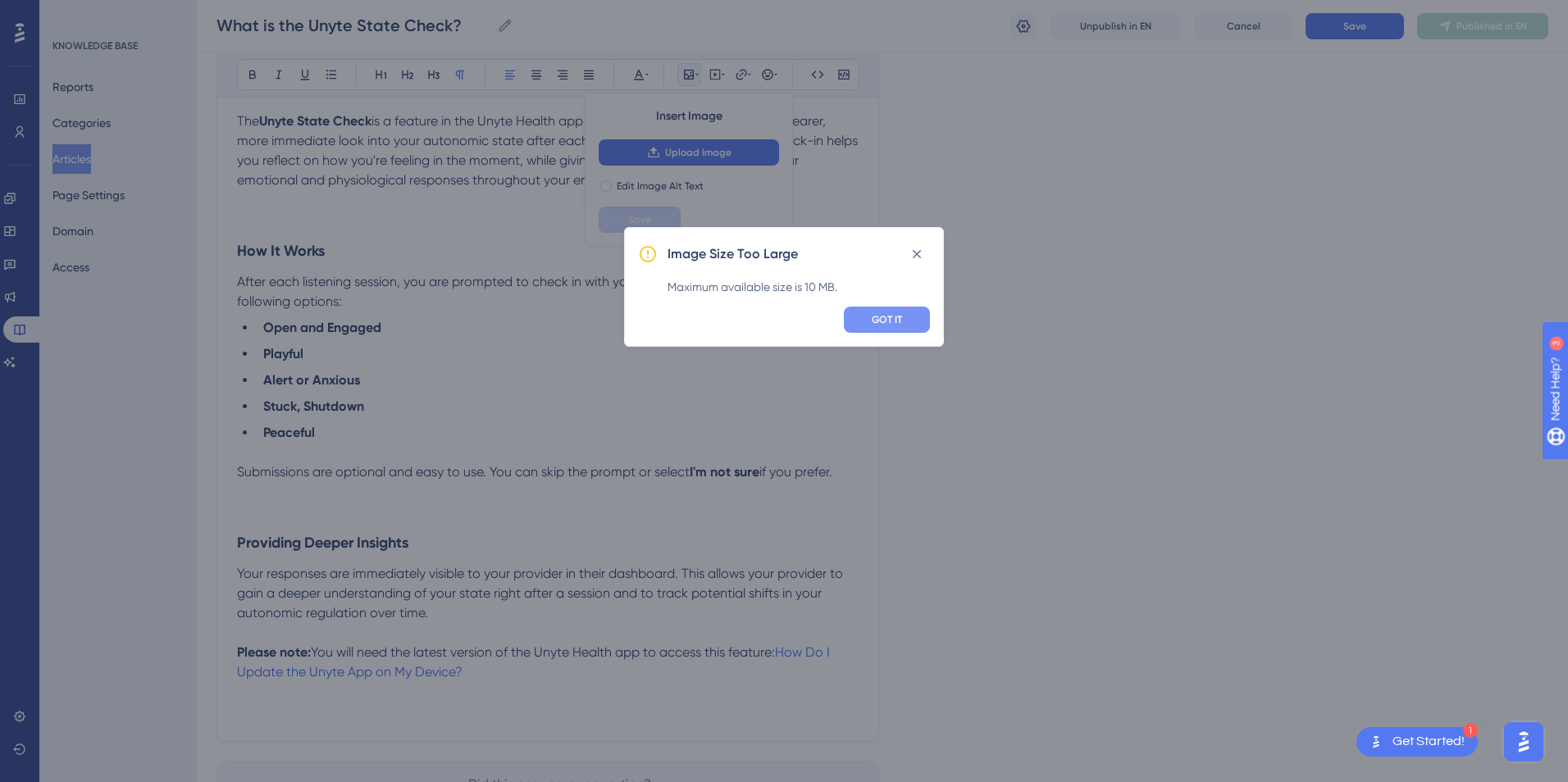
click at [876, 318] on span "GOT IT" at bounding box center [886, 320] width 30 height 13
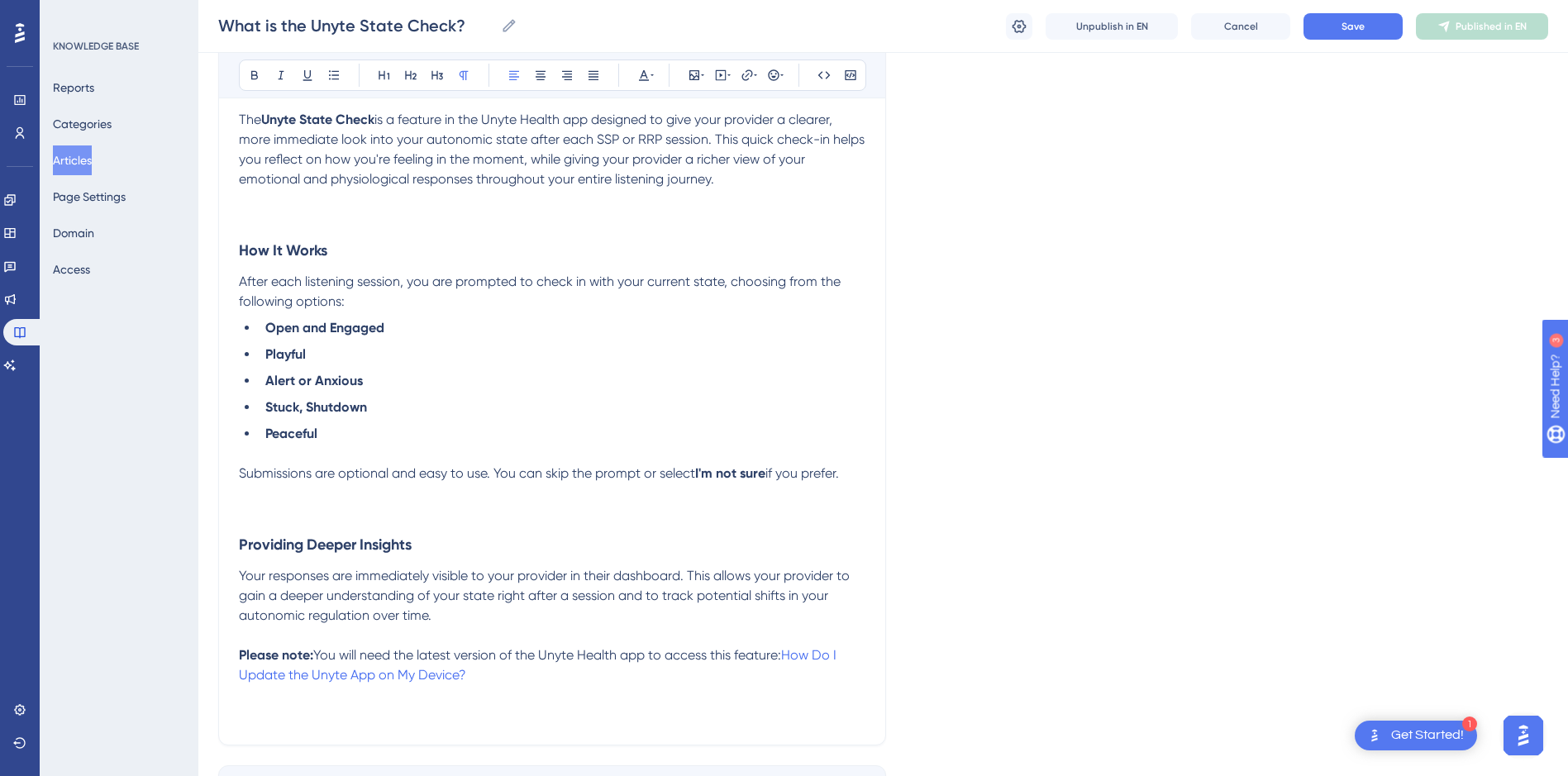
scroll to position [234, 0]
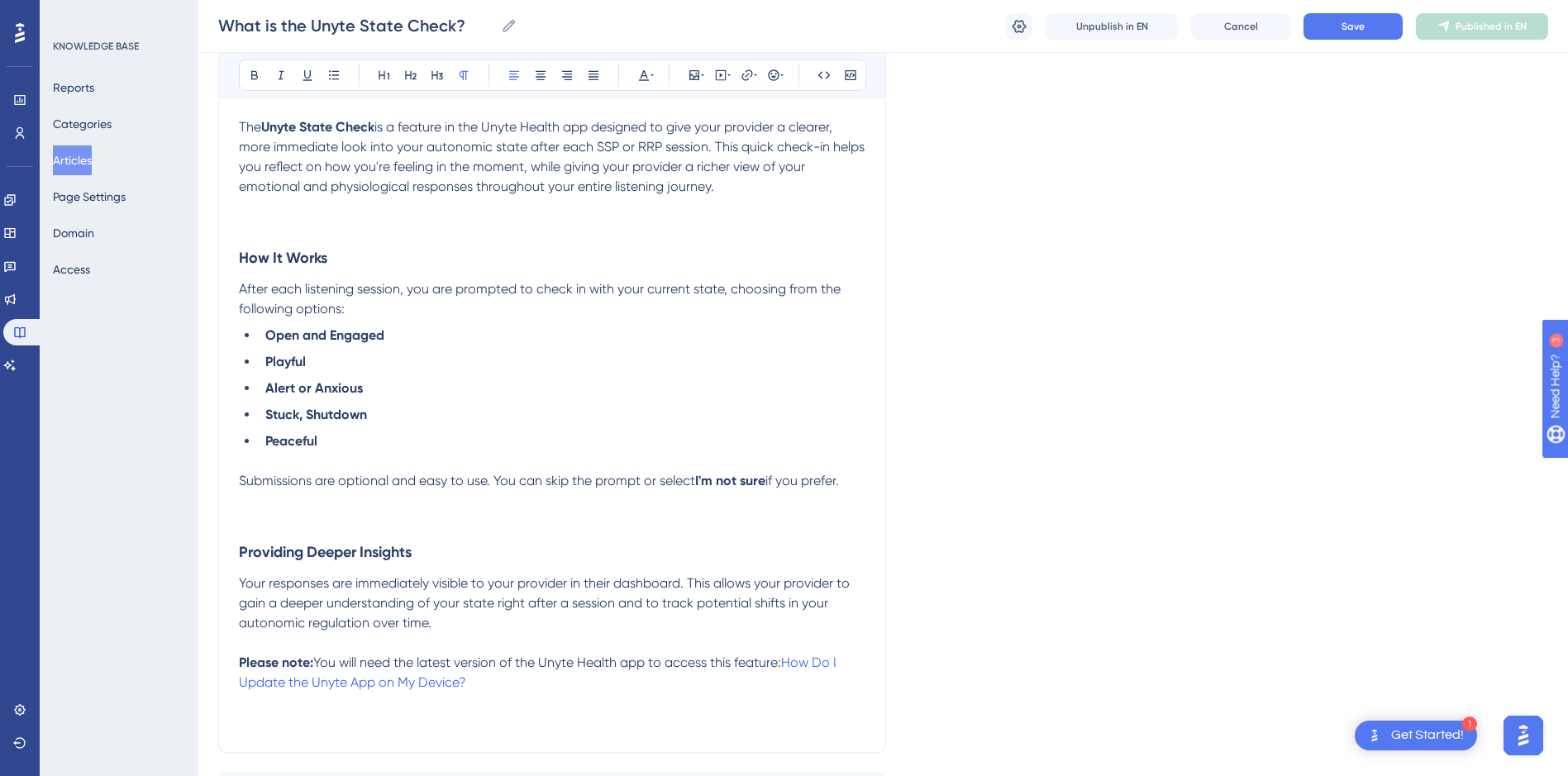
click at [347, 432] on li "Peaceful" at bounding box center [562, 440] width 607 height 19
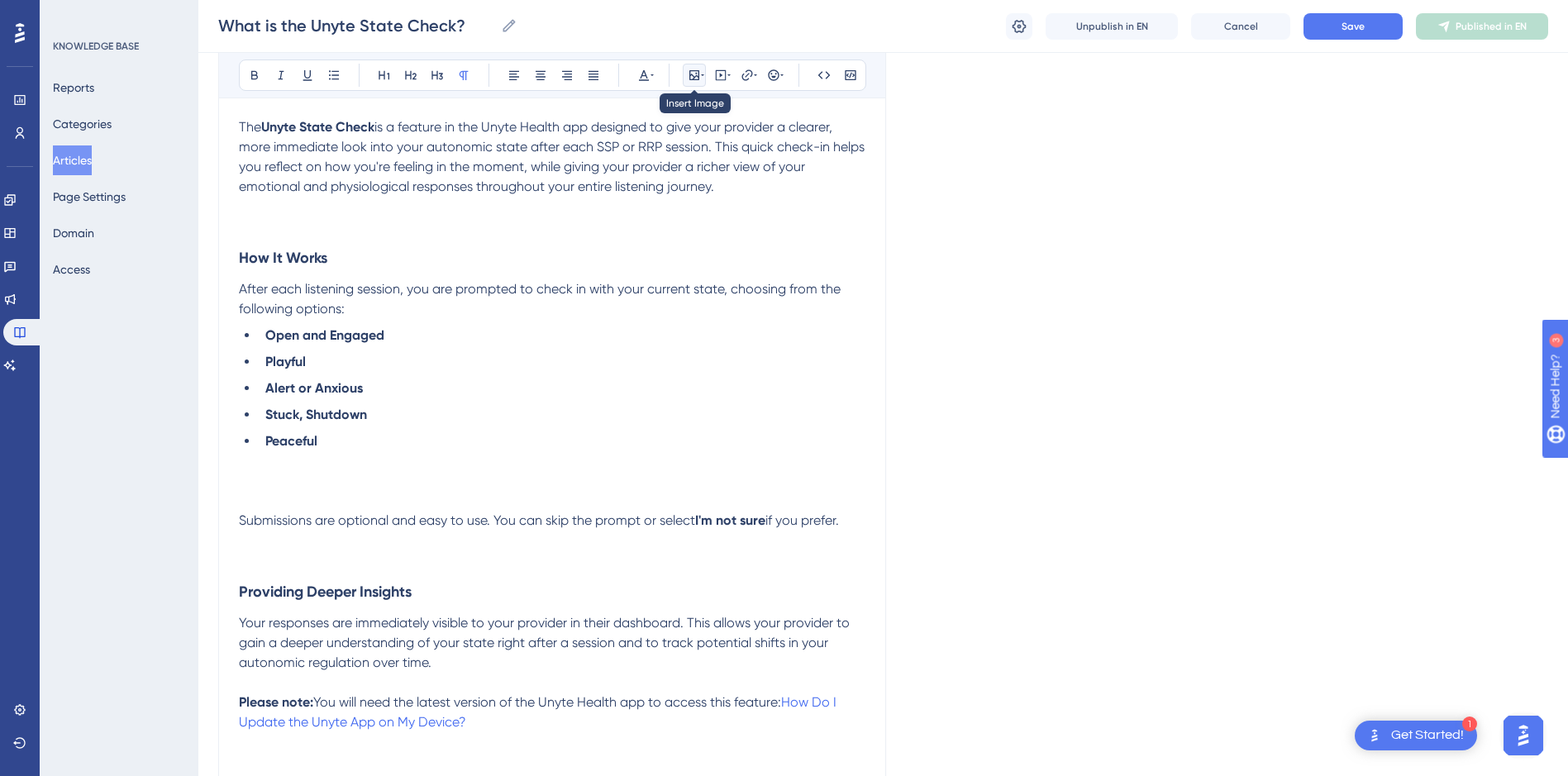
click at [700, 79] on icon at bounding box center [695, 75] width 14 height 14
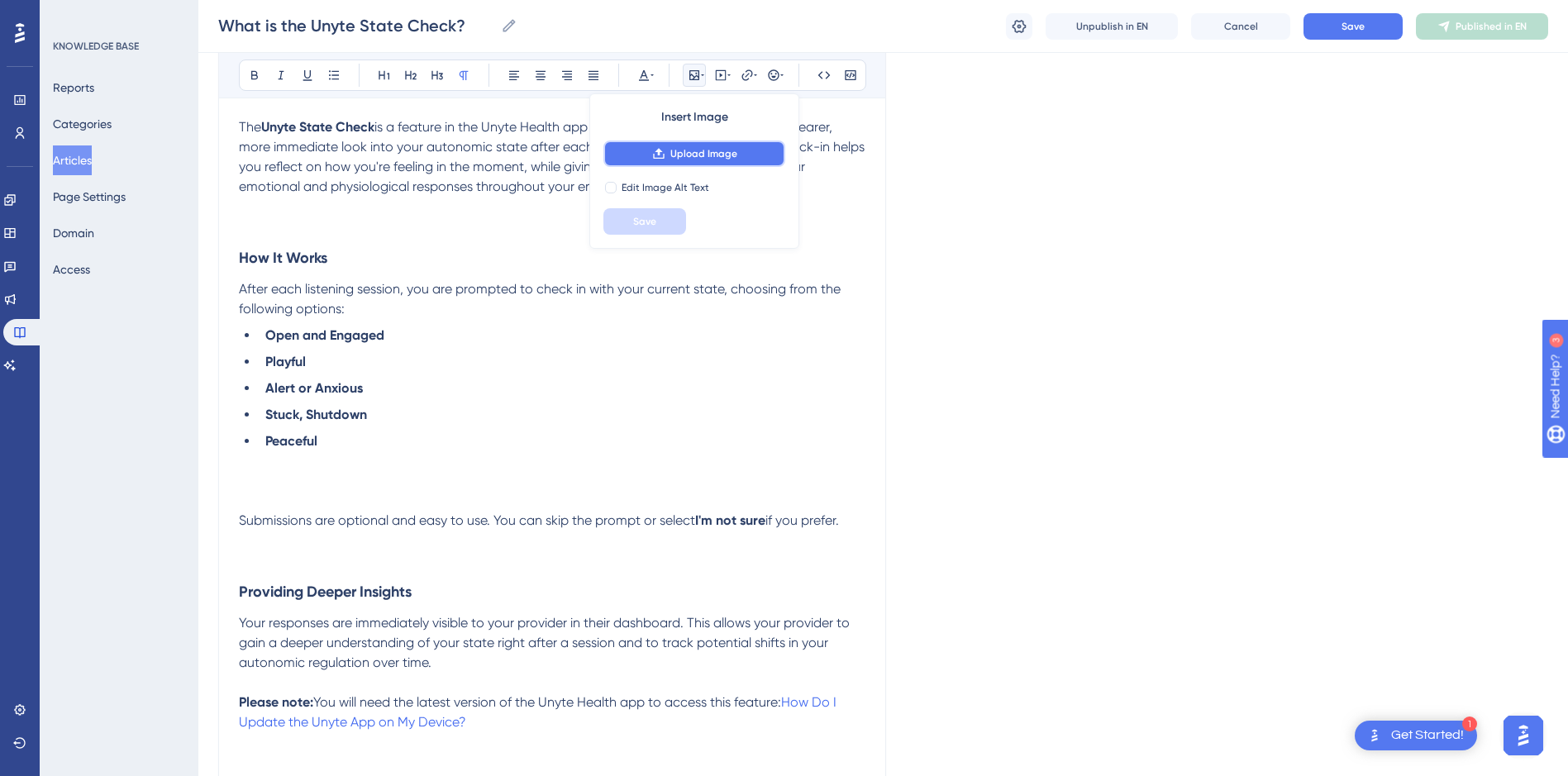
click at [711, 156] on span "Upload Image" at bounding box center [703, 154] width 67 height 14
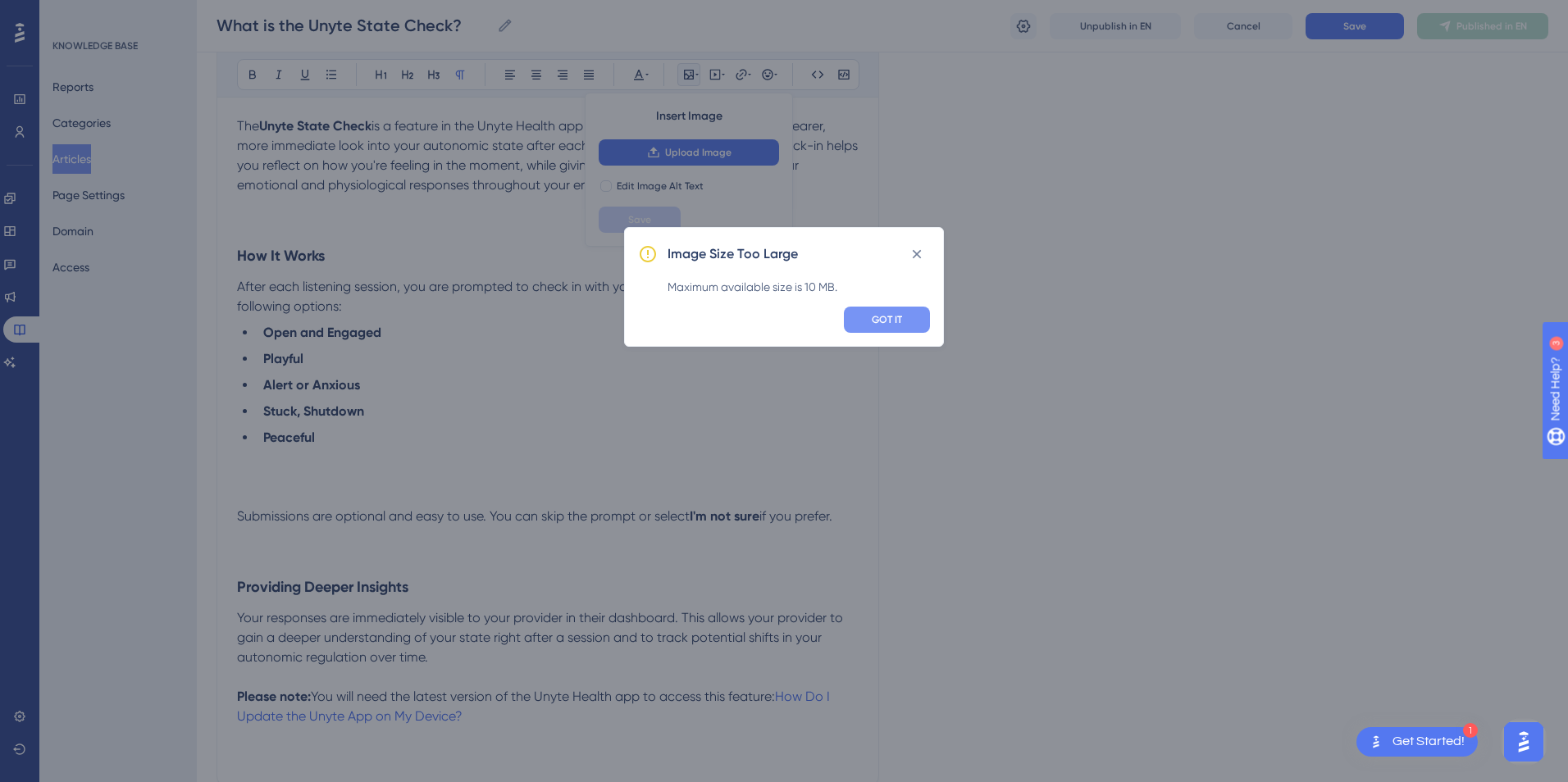
click at [870, 311] on button "GOT IT" at bounding box center [886, 319] width 86 height 26
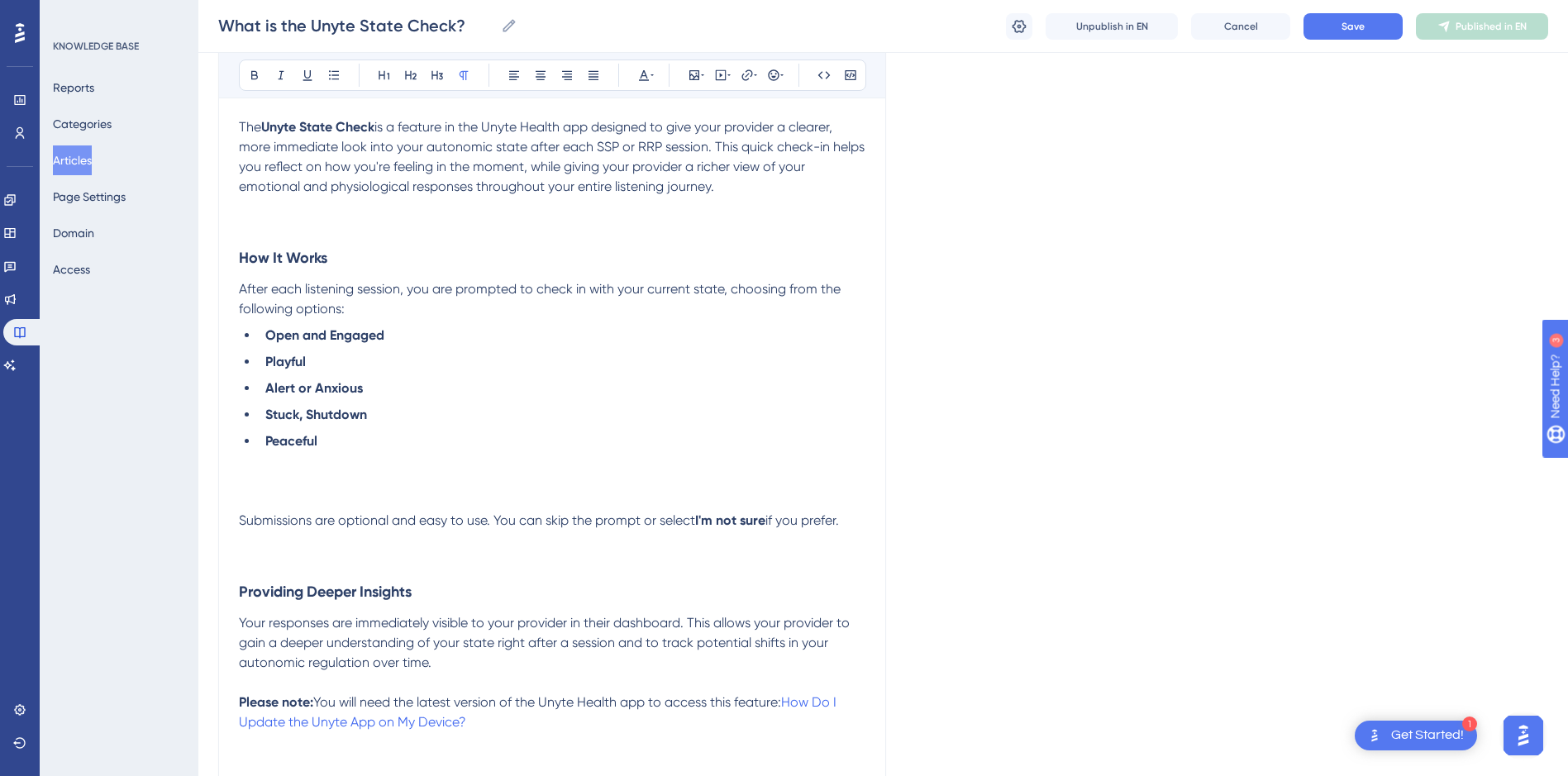
click at [278, 488] on p at bounding box center [552, 480] width 626 height 19
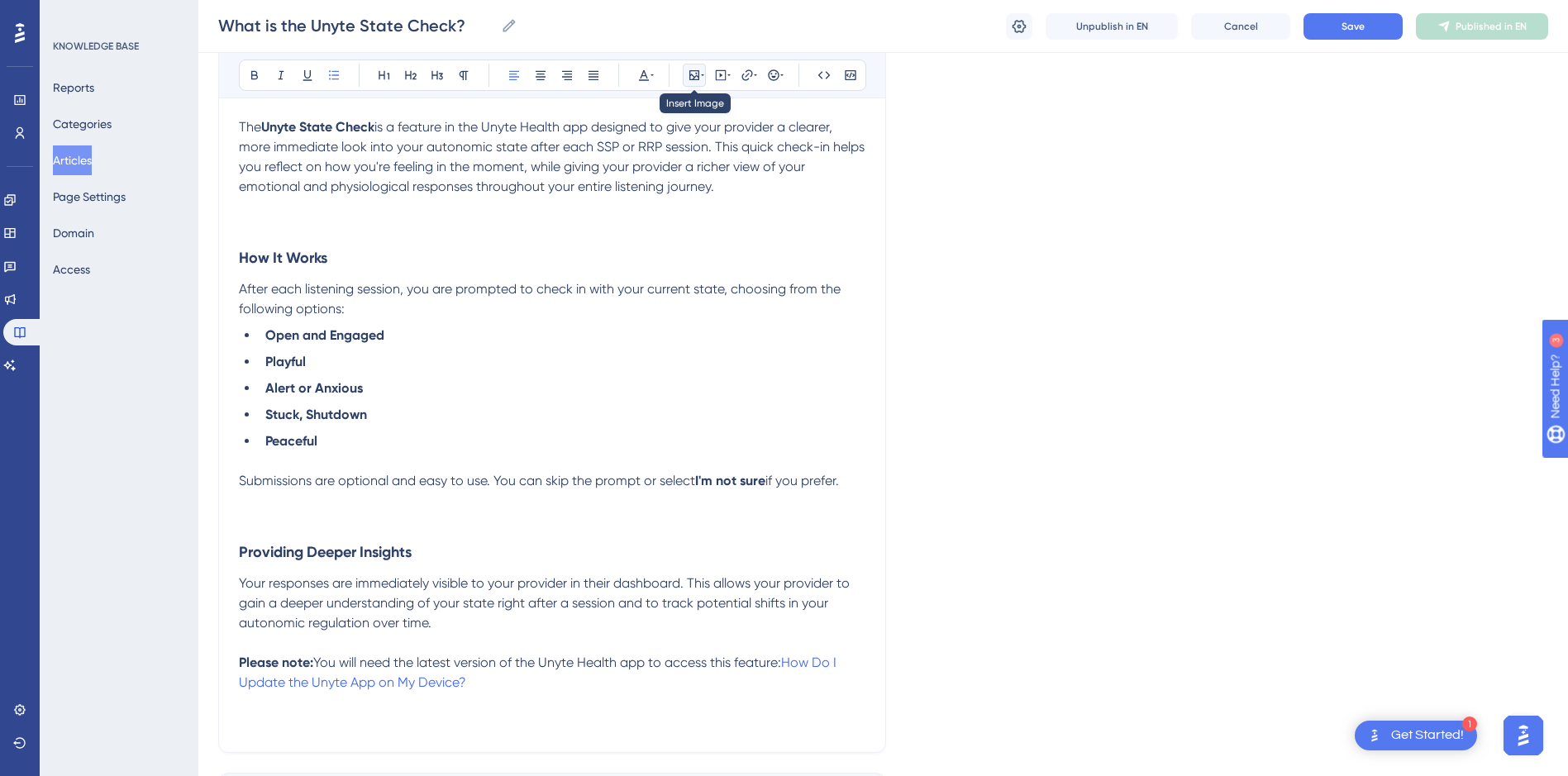
click at [700, 79] on icon at bounding box center [695, 75] width 14 height 14
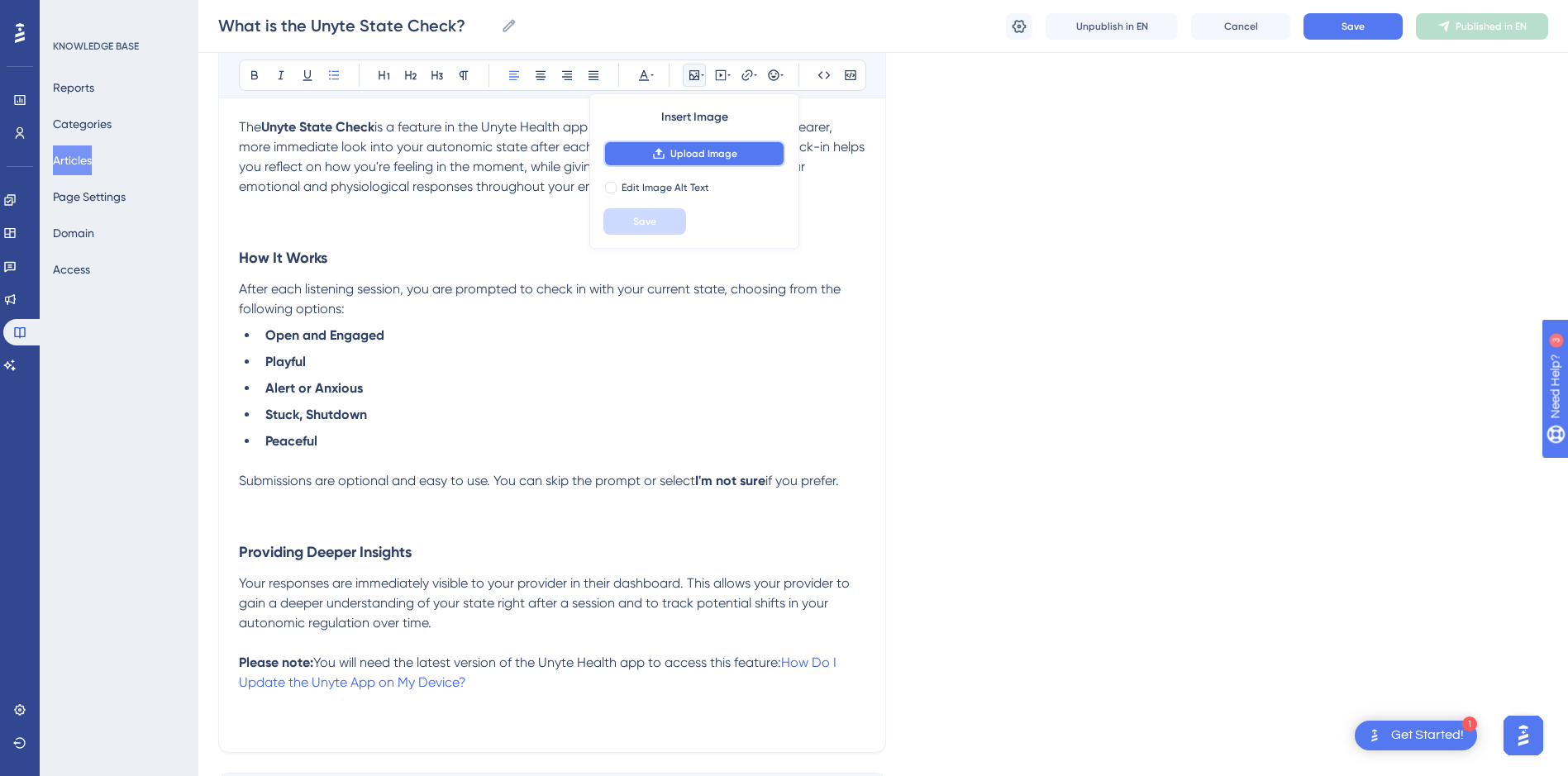
click at [685, 160] on span "Upload Image" at bounding box center [703, 154] width 67 height 14
click at [254, 518] on p at bounding box center [552, 520] width 626 height 19
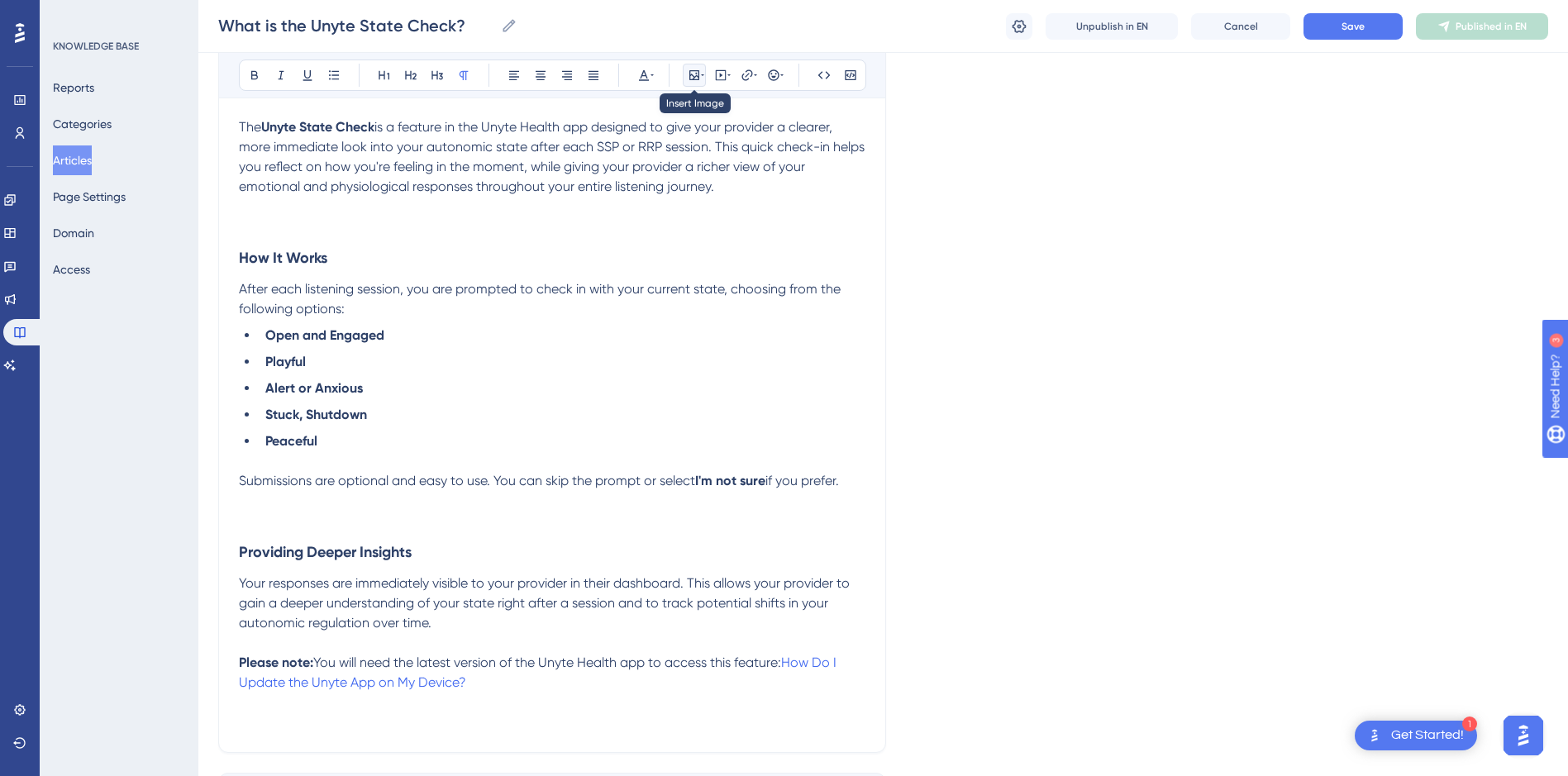
click at [693, 79] on icon at bounding box center [694, 75] width 10 height 10
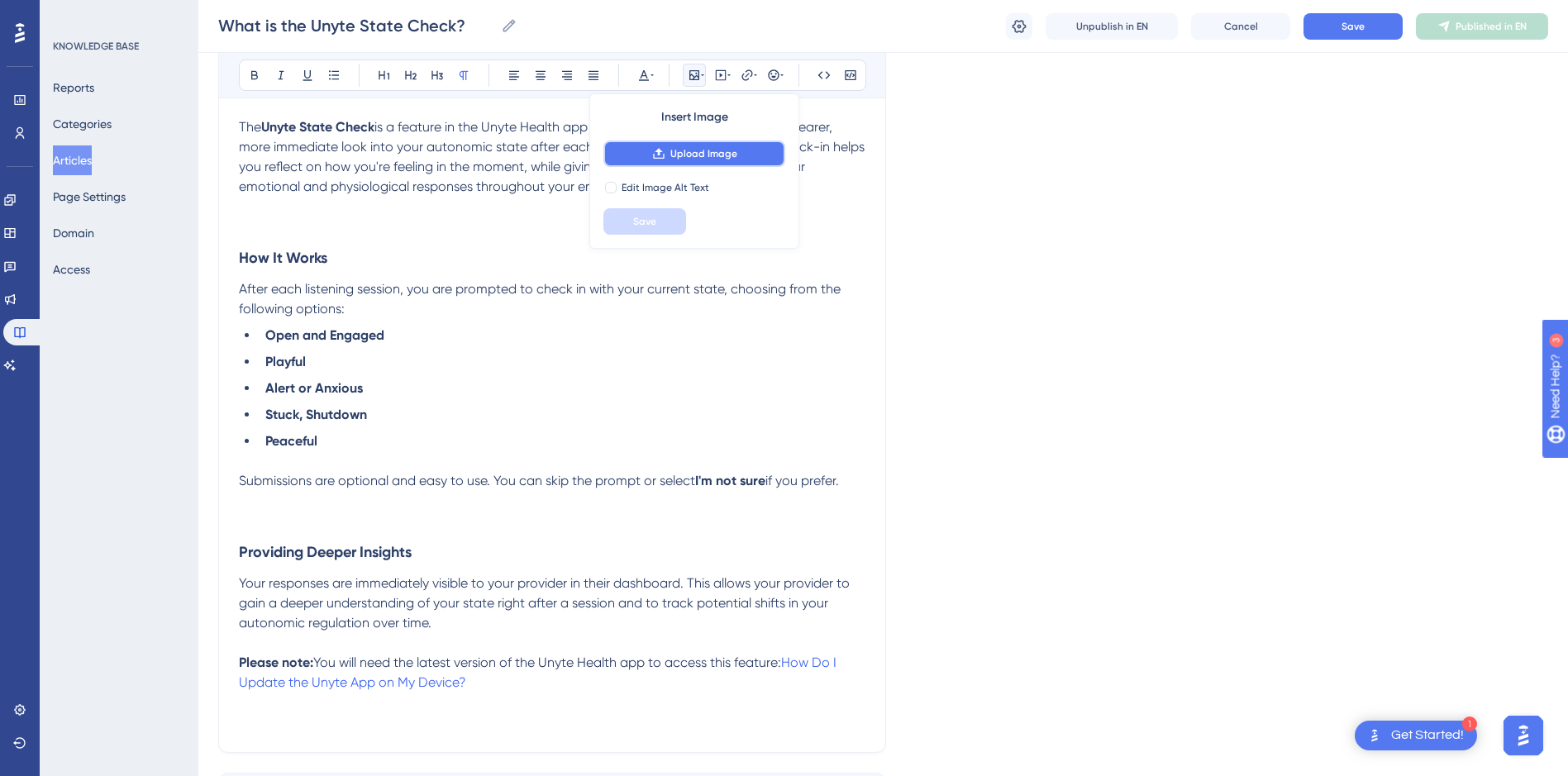
click at [707, 141] on button "Upload Image" at bounding box center [694, 153] width 182 height 26
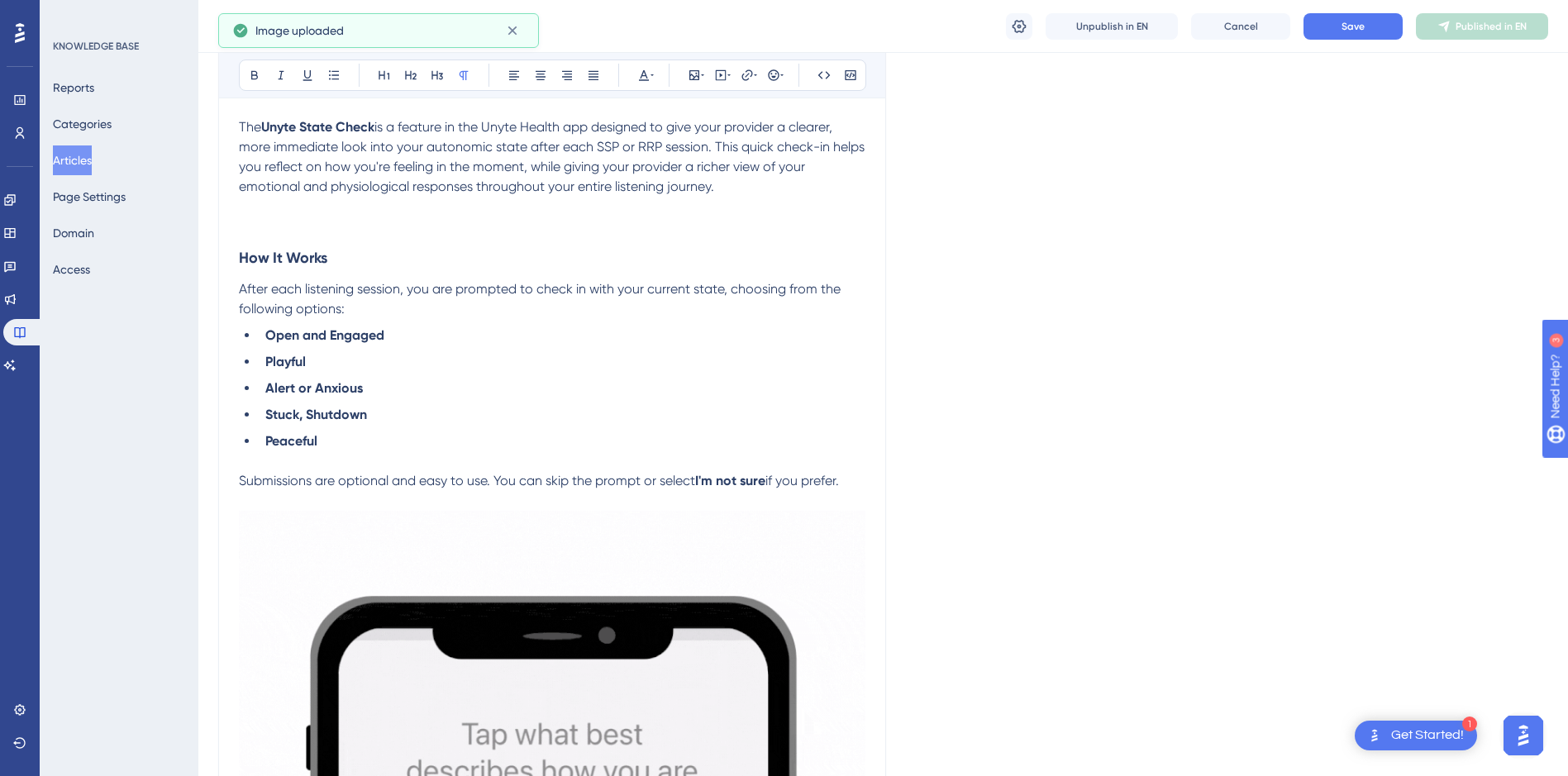
click at [528, 477] on span "Submissions are optional and easy to use. You can skip the prompt or select" at bounding box center [467, 480] width 456 height 16
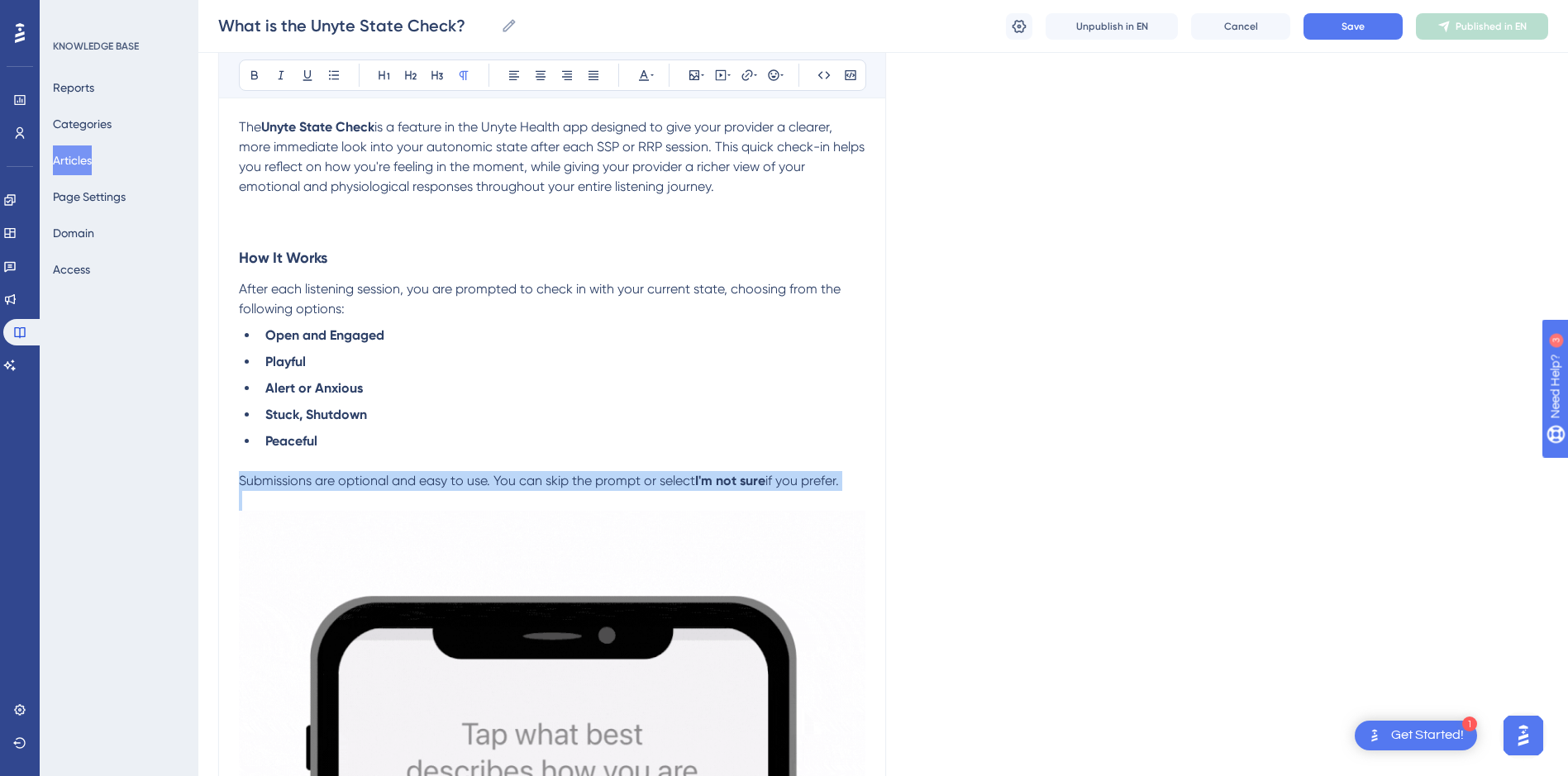
click at [528, 477] on span "Submissions are optional and easy to use. You can skip the prompt or select" at bounding box center [467, 480] width 456 height 16
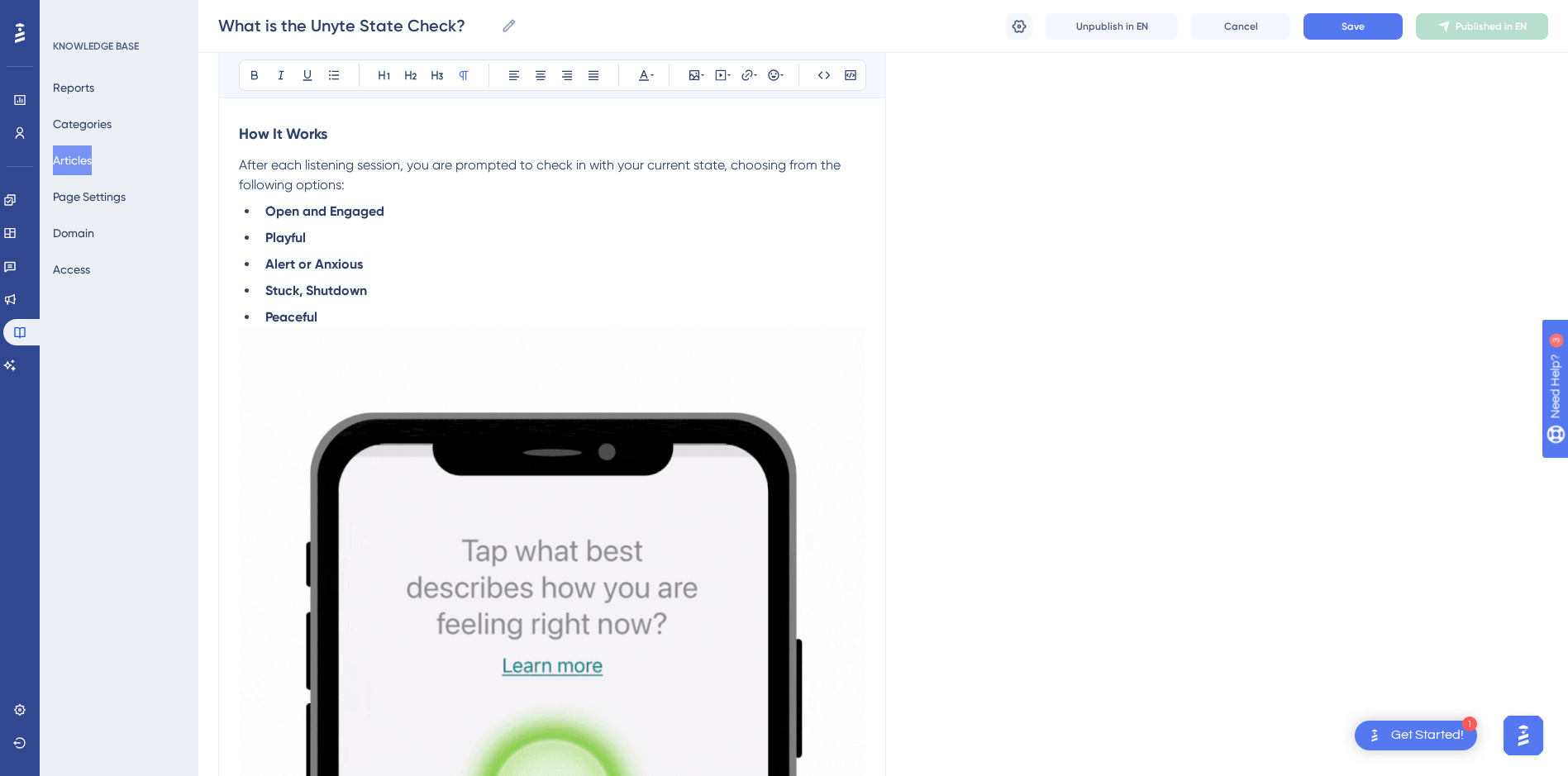
scroll to position [451, 0]
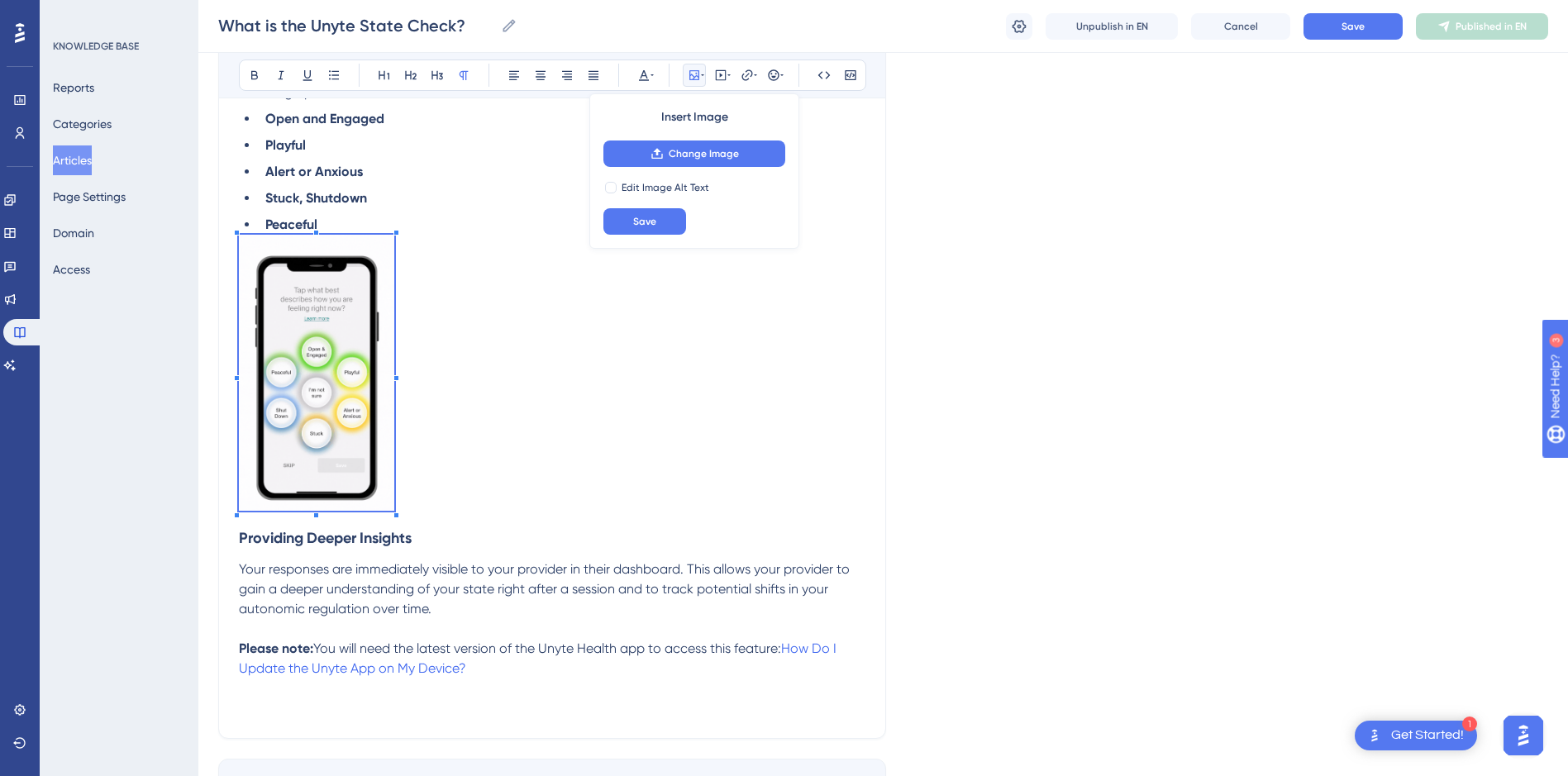
click at [396, 439] on p at bounding box center [552, 375] width 626 height 281
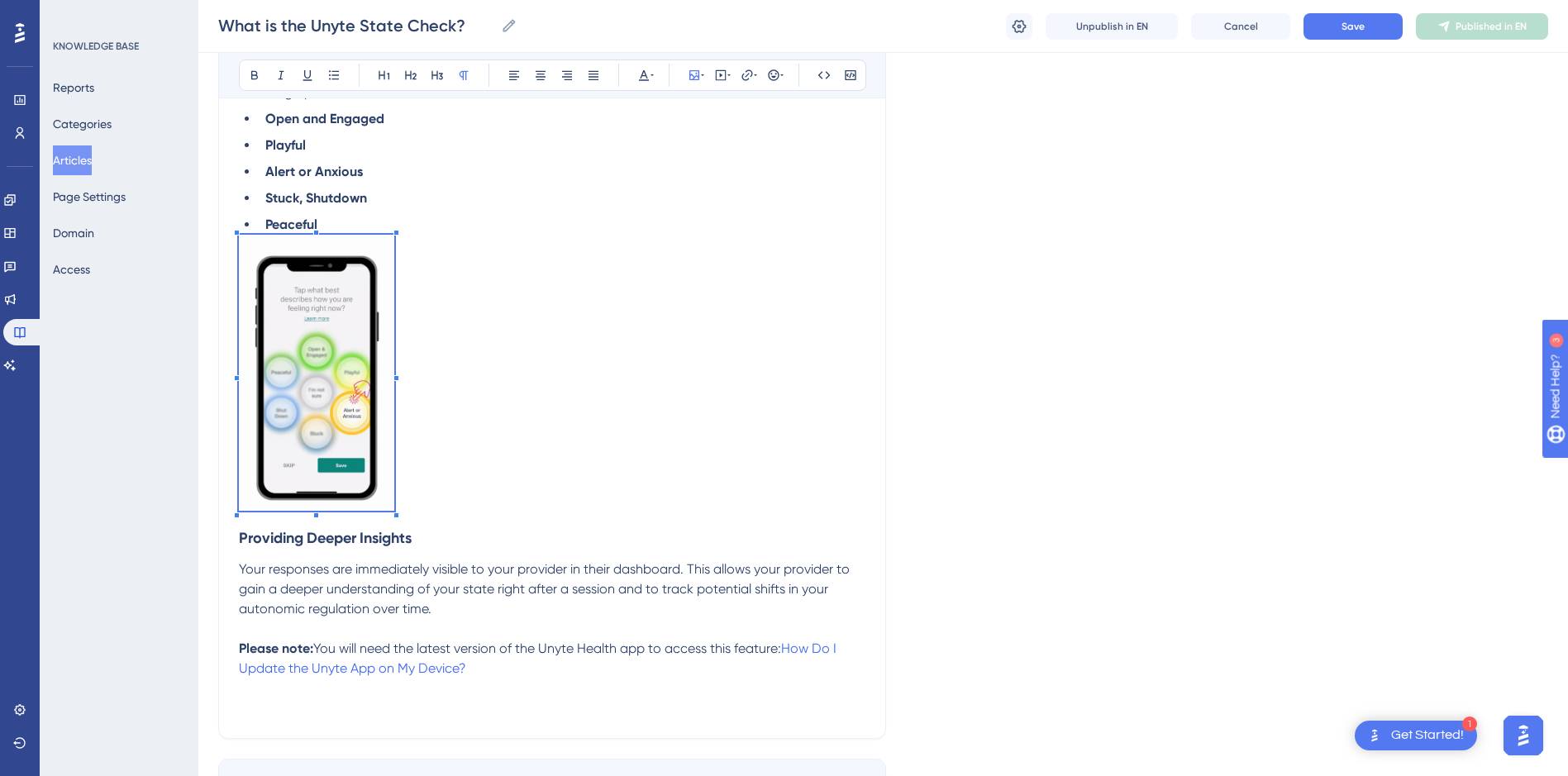
click at [451, 511] on p at bounding box center [552, 375] width 626 height 281
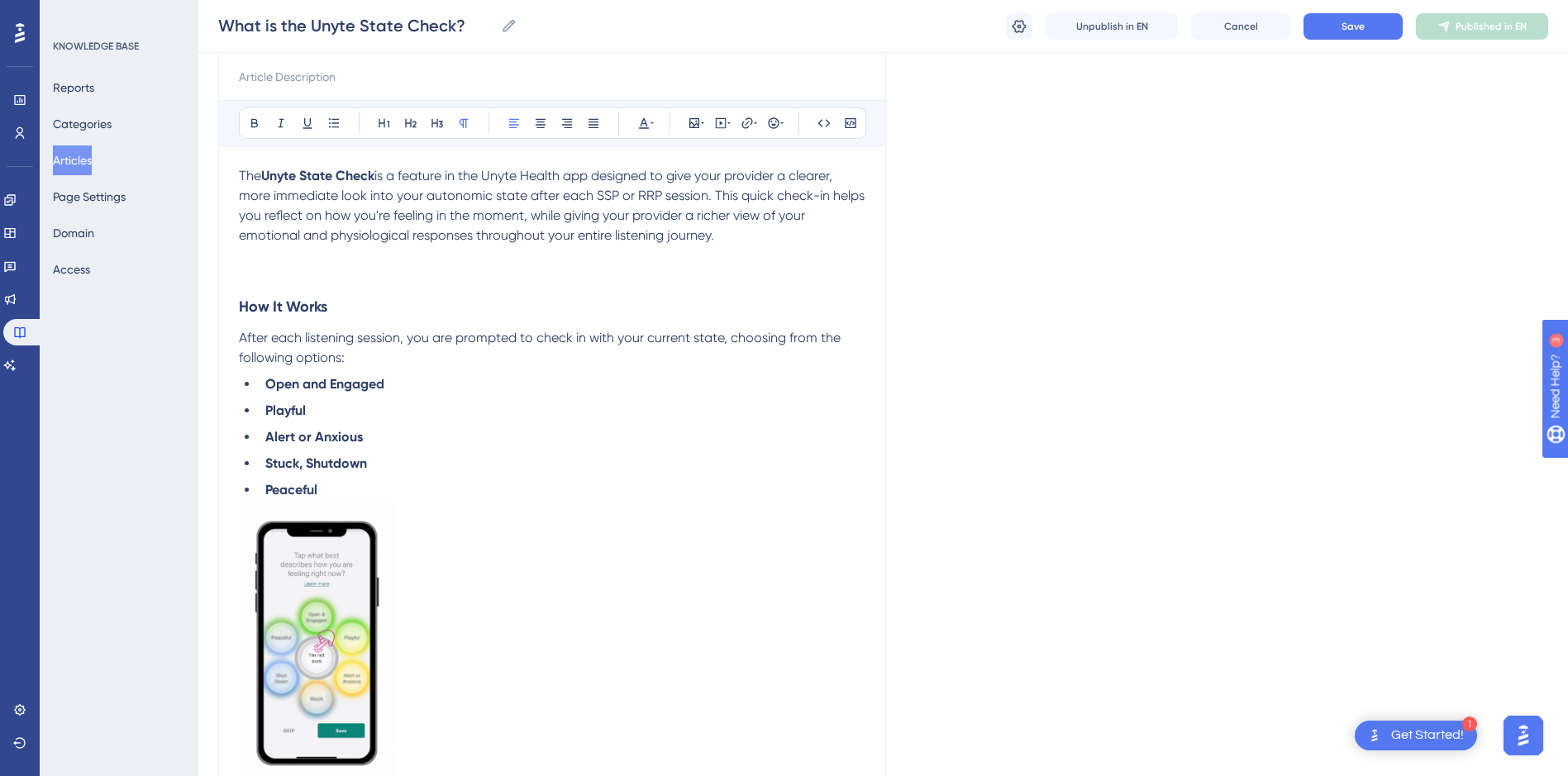
scroll to position [190, 0]
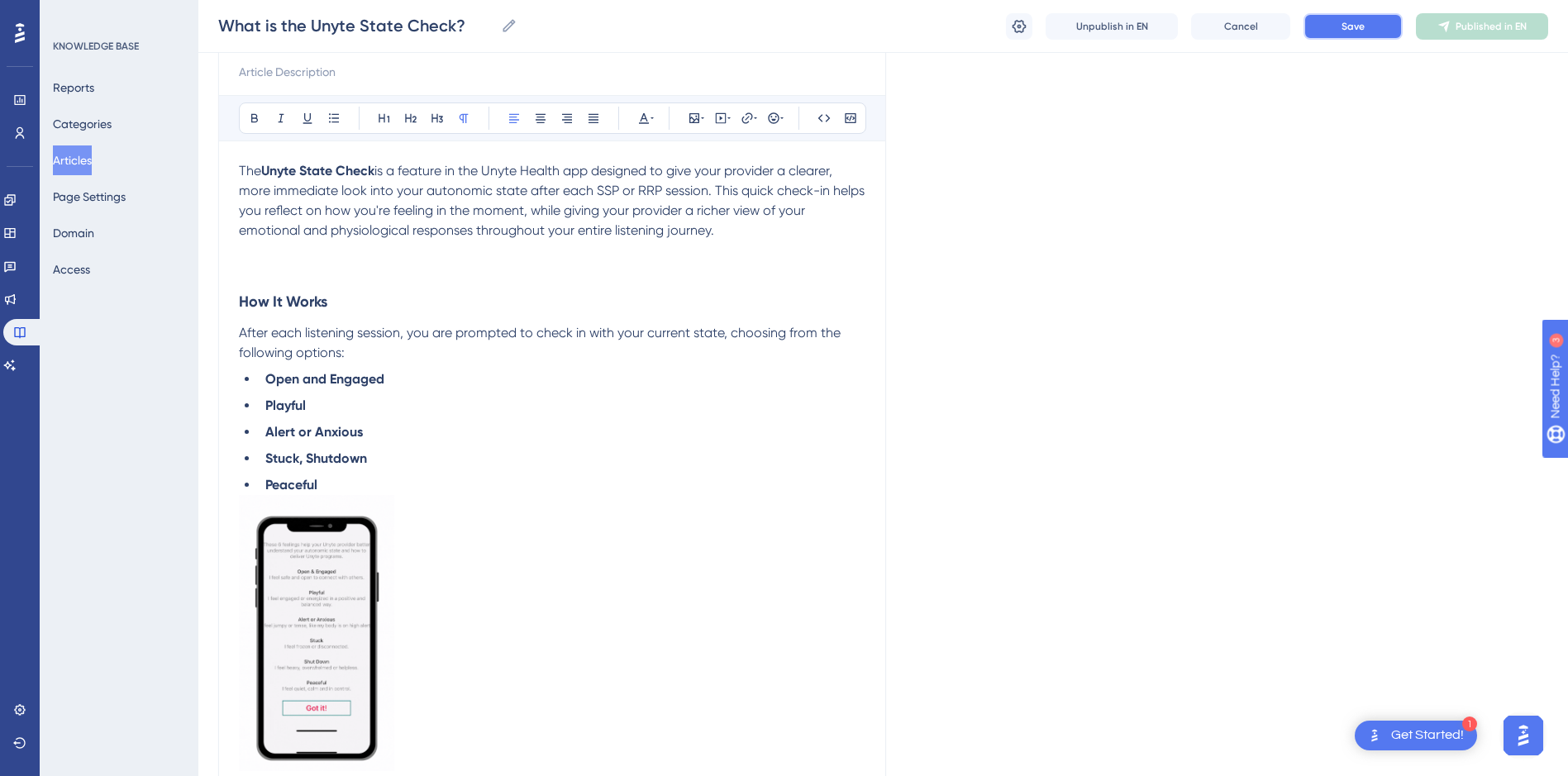
click at [1395, 32] on button "Save" at bounding box center [1352, 26] width 99 height 26
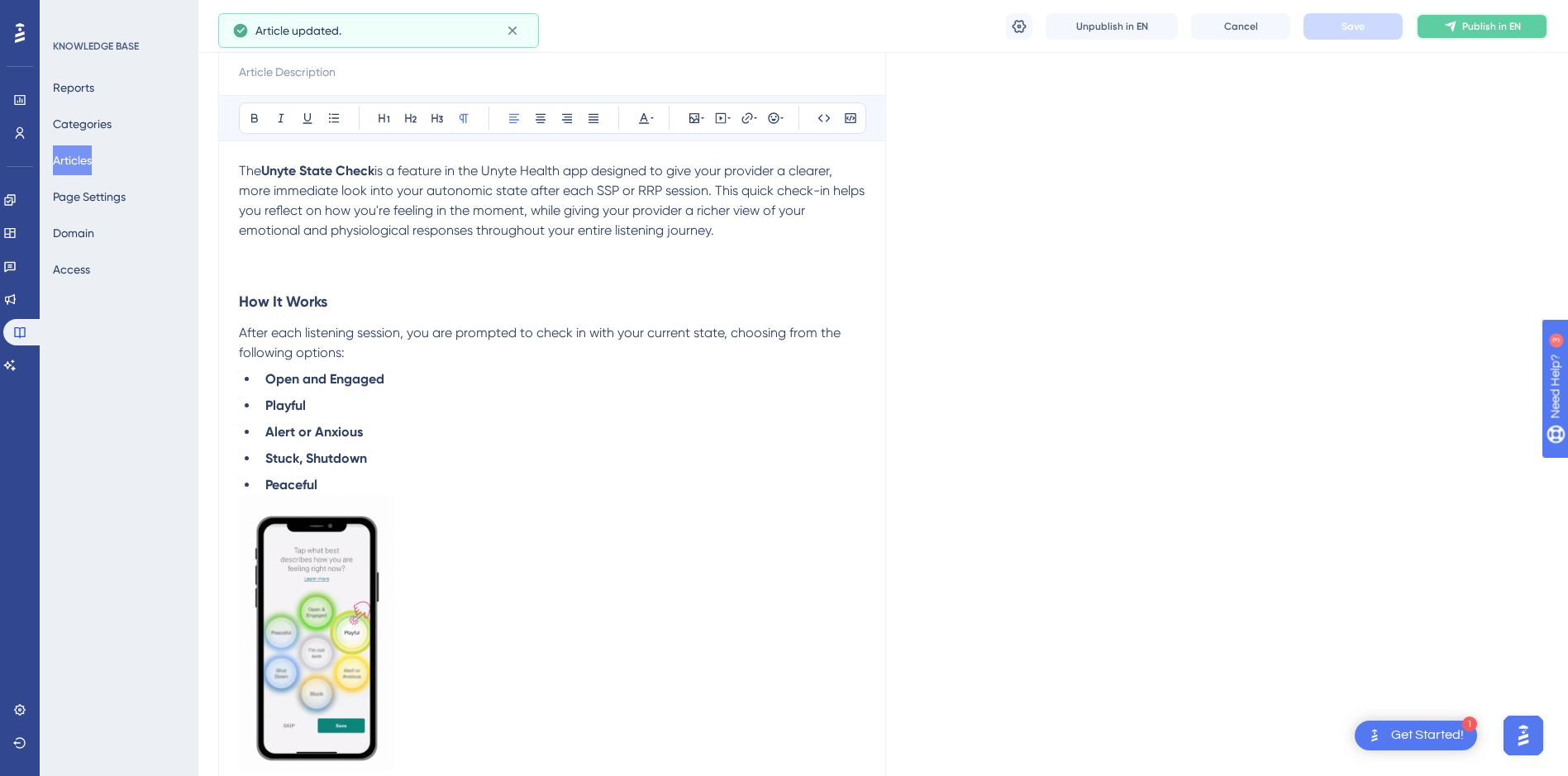
click at [1484, 32] on span "Publish in EN" at bounding box center [1491, 26] width 58 height 14
